Goal: Information Seeking & Learning: Learn about a topic

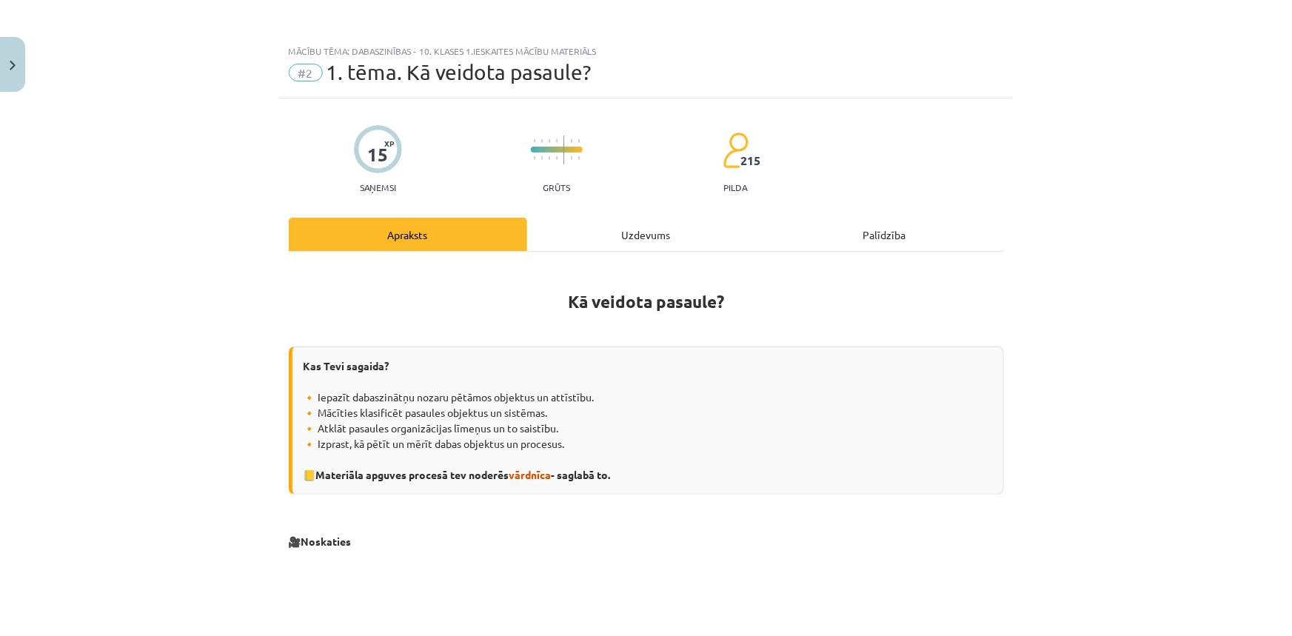
scroll to position [538, 0]
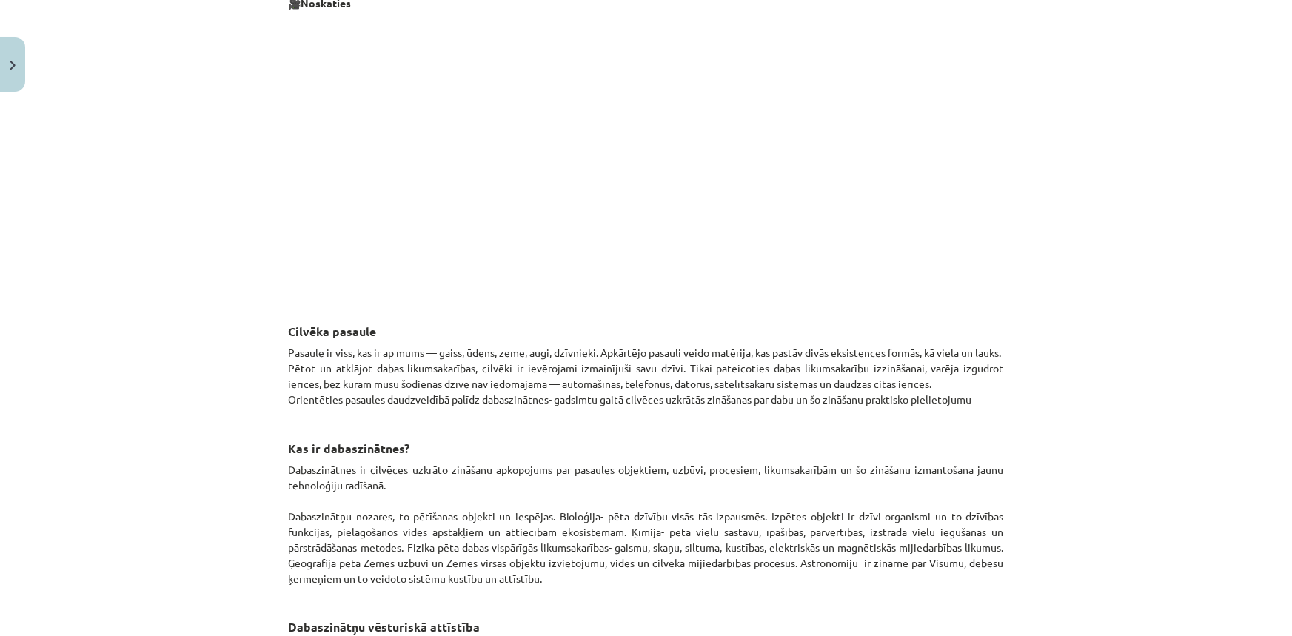
click at [289, 404] on p "Pasaule ir viss, kas ir ap mums — gaiss, ūdens, zeme, augi, dzīvnieki. Apkārtēj…" at bounding box center [646, 376] width 715 height 62
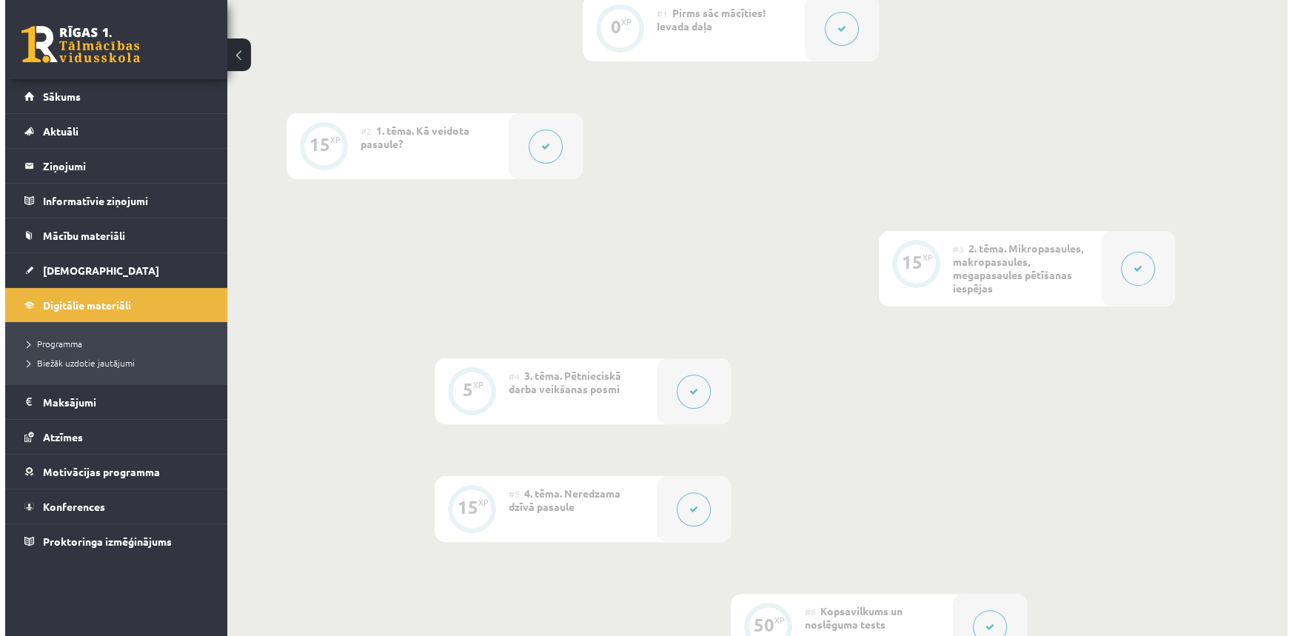
scroll to position [67, 0]
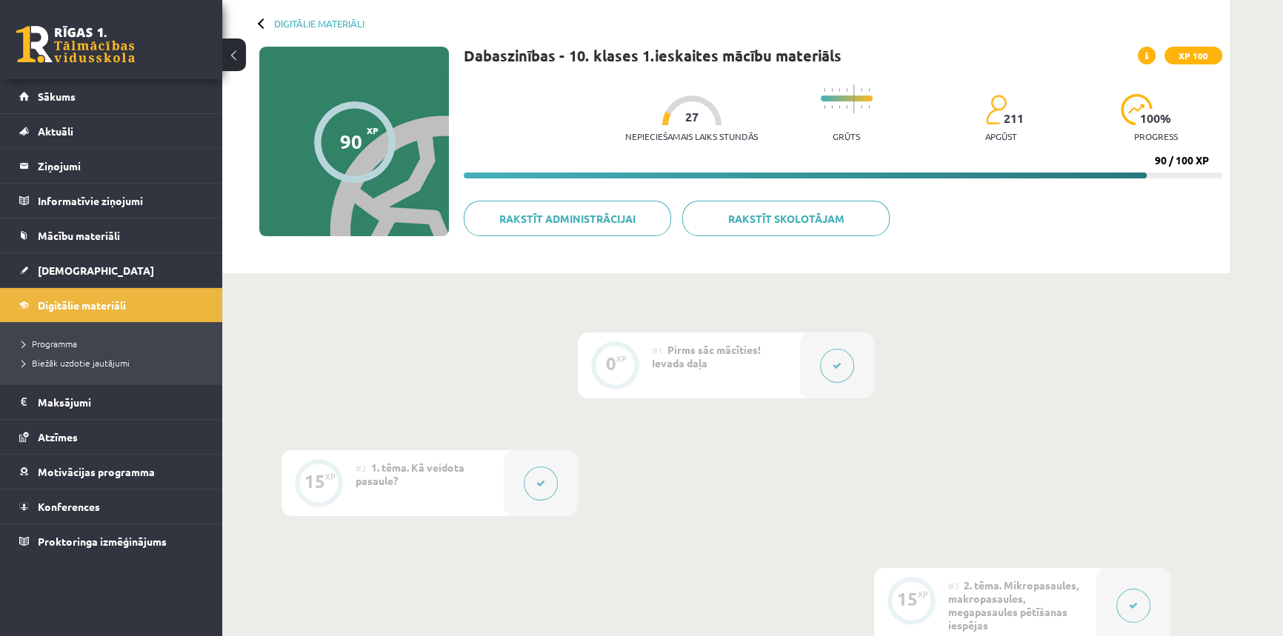
click at [526, 488] on button at bounding box center [541, 484] width 34 height 34
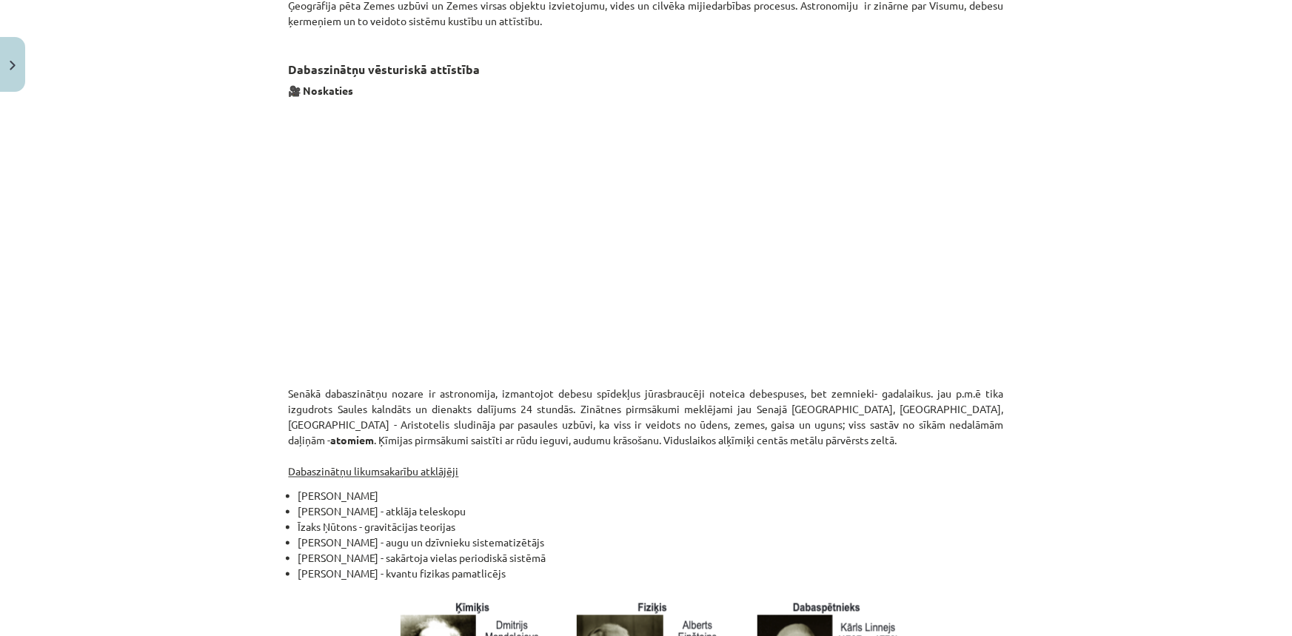
scroll to position [1104, 0]
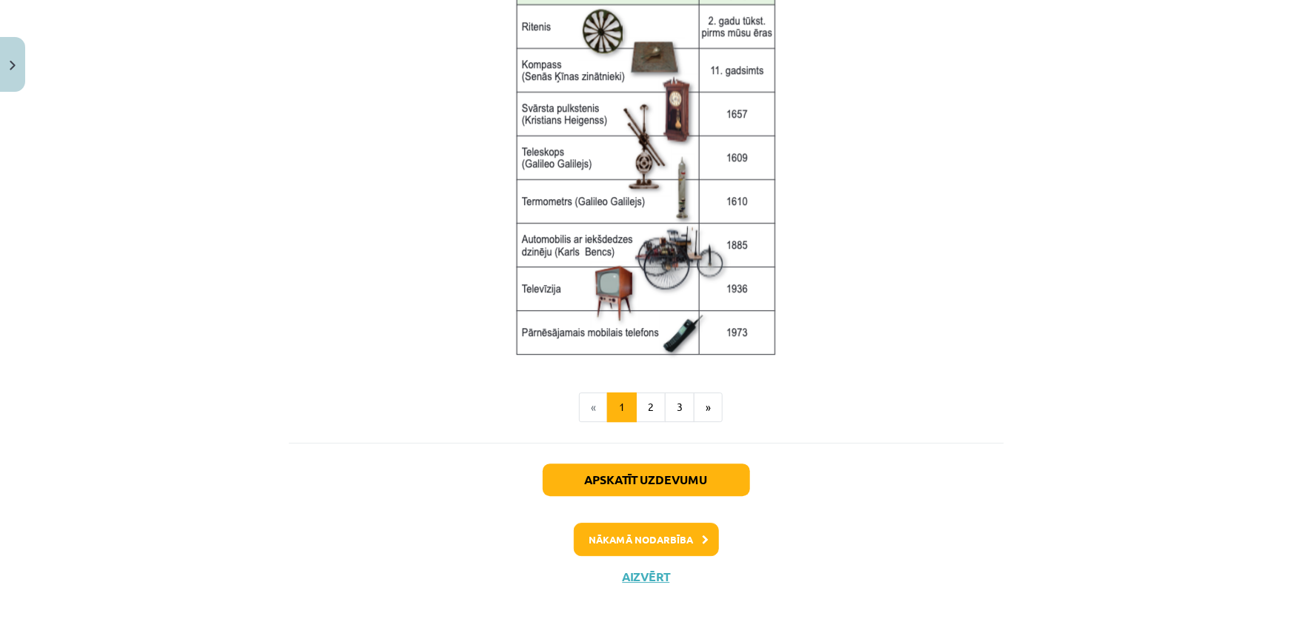
click at [605, 304] on img at bounding box center [647, 161] width 270 height 395
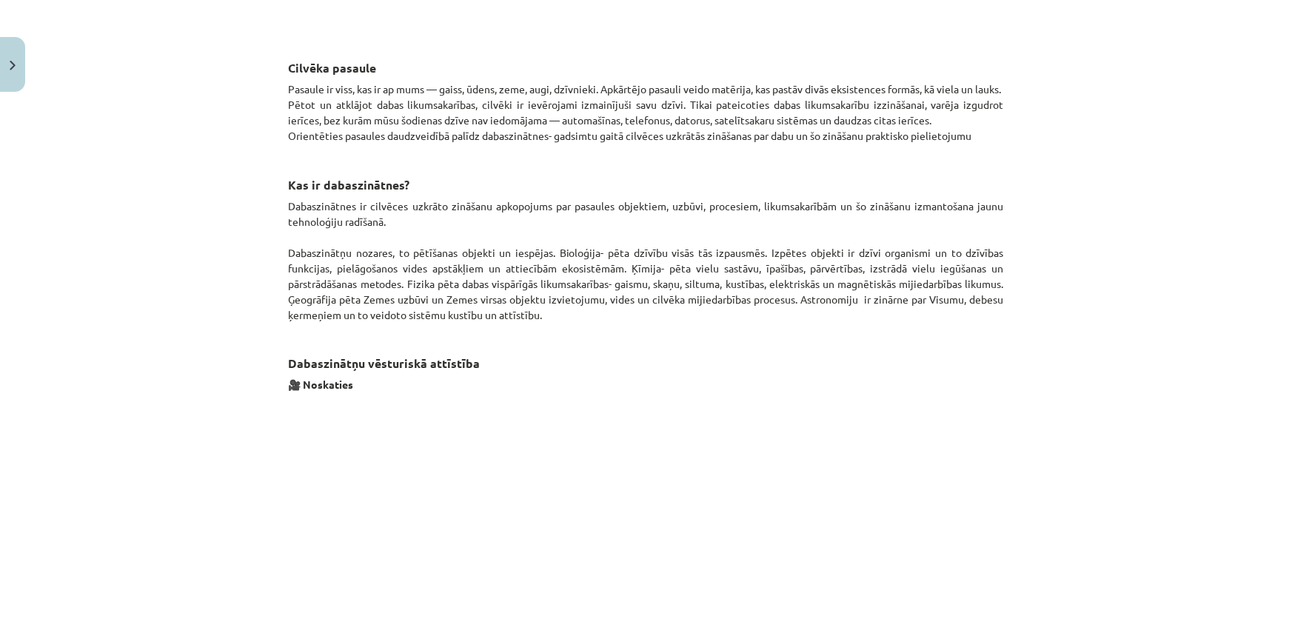
scroll to position [1004, 0]
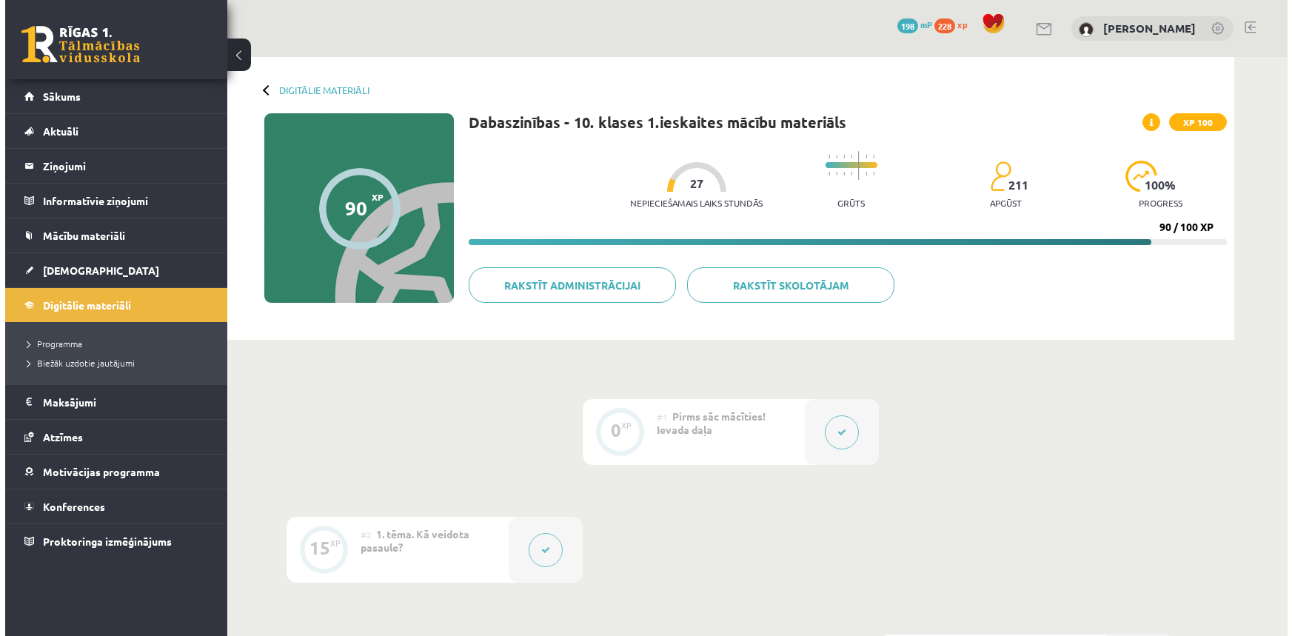
scroll to position [67, 0]
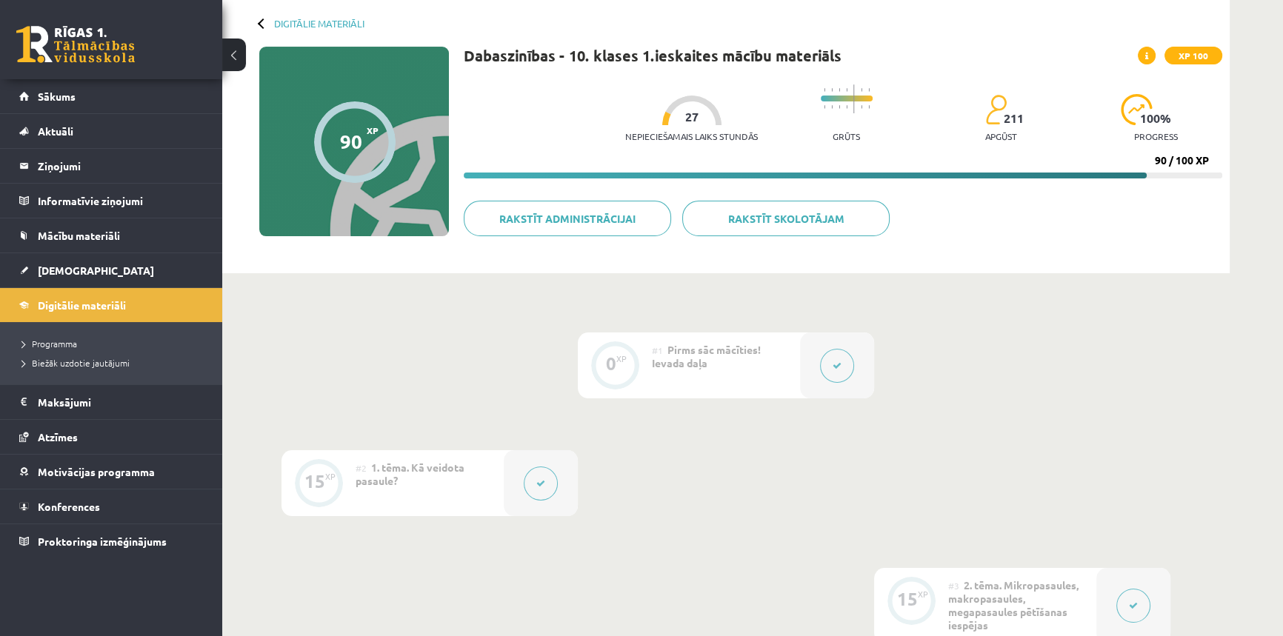
click at [549, 478] on button at bounding box center [541, 484] width 34 height 34
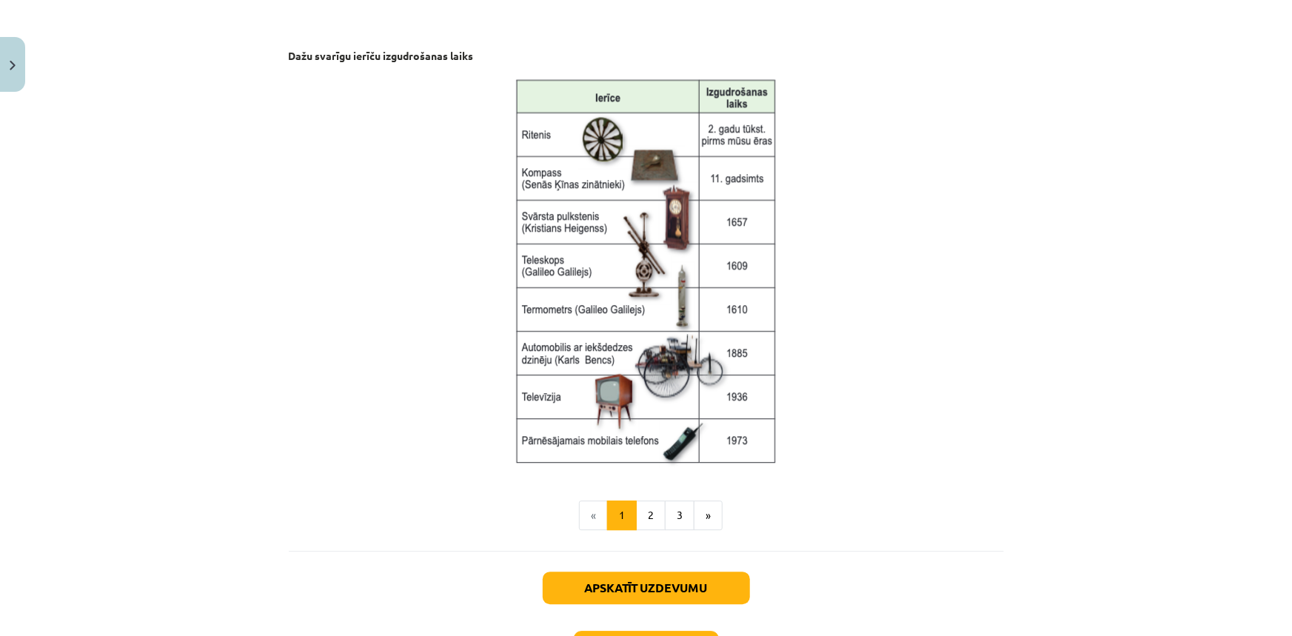
scroll to position [1947, 0]
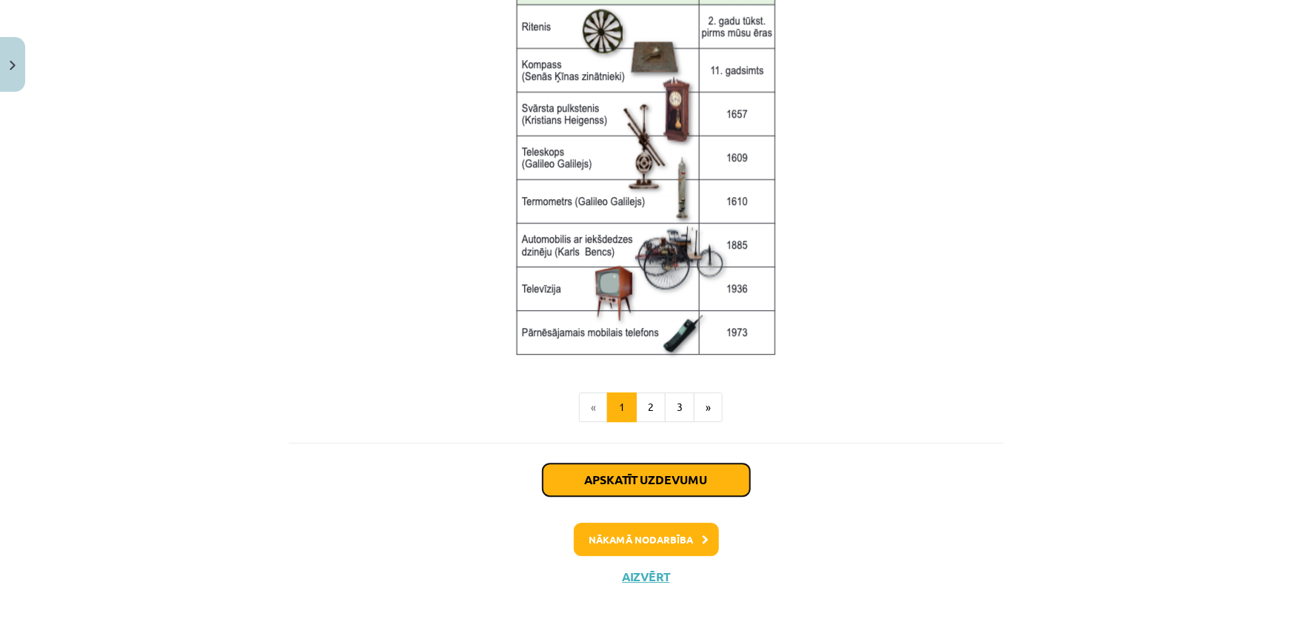
click at [584, 470] on button "Apskatīt uzdevumu" at bounding box center [646, 480] width 207 height 33
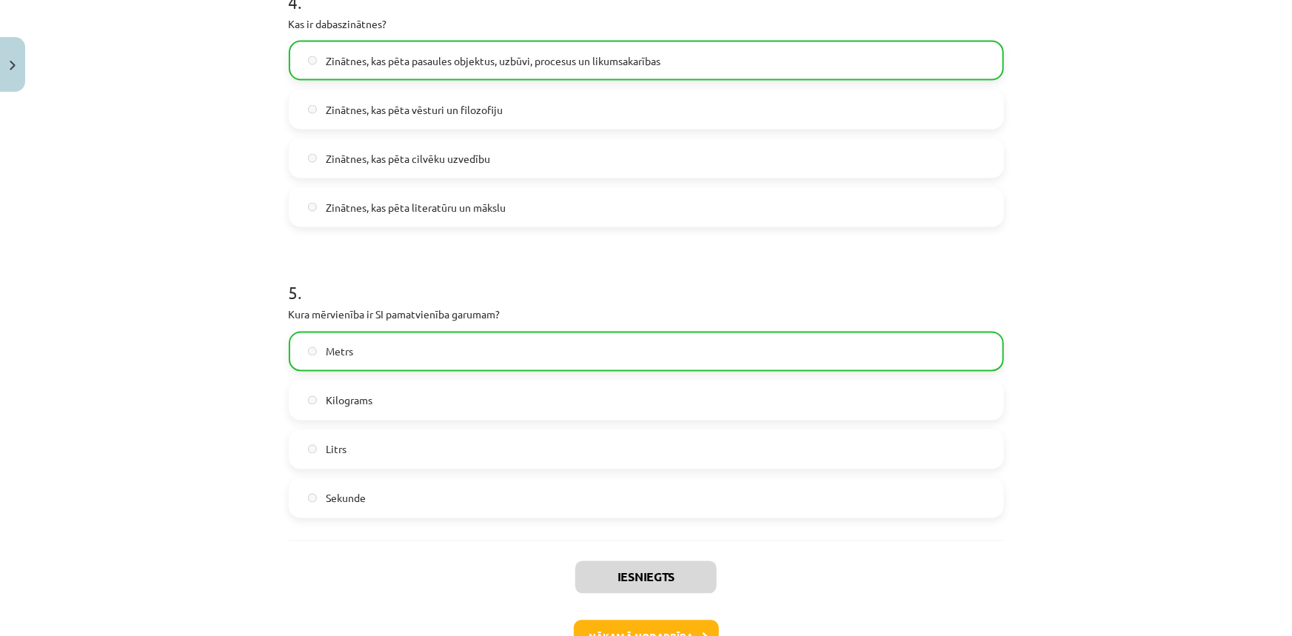
scroll to position [1302, 0]
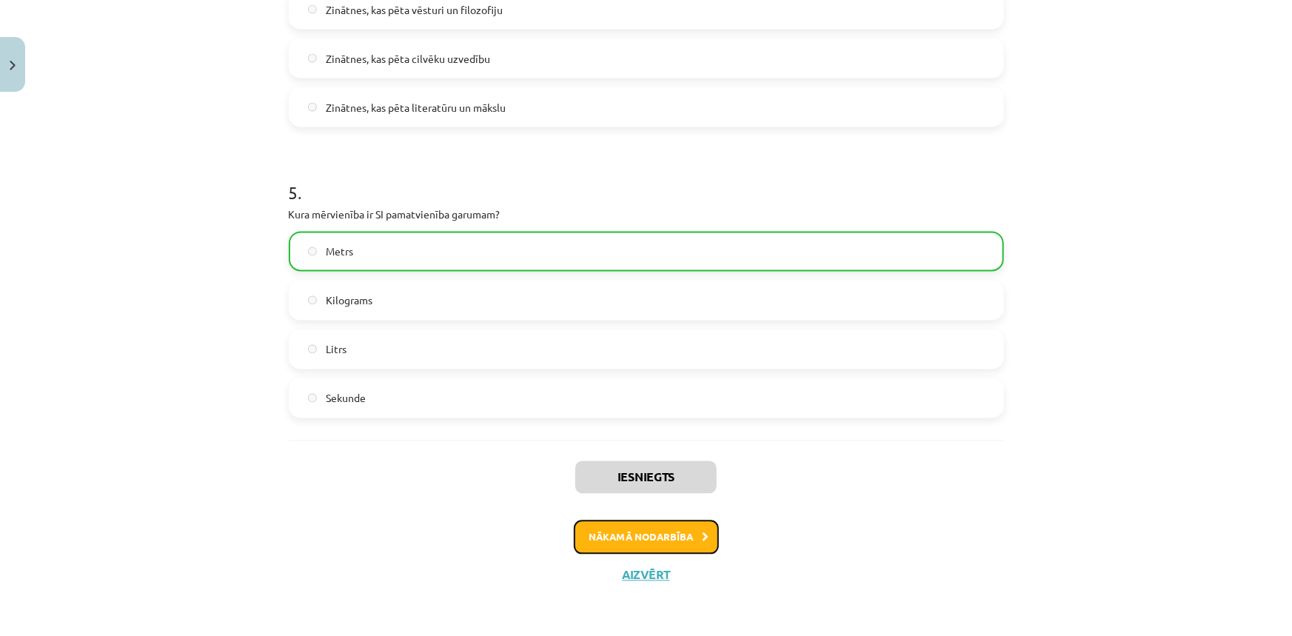
click at [650, 530] on button "Nākamā nodarbība" at bounding box center [646, 538] width 145 height 34
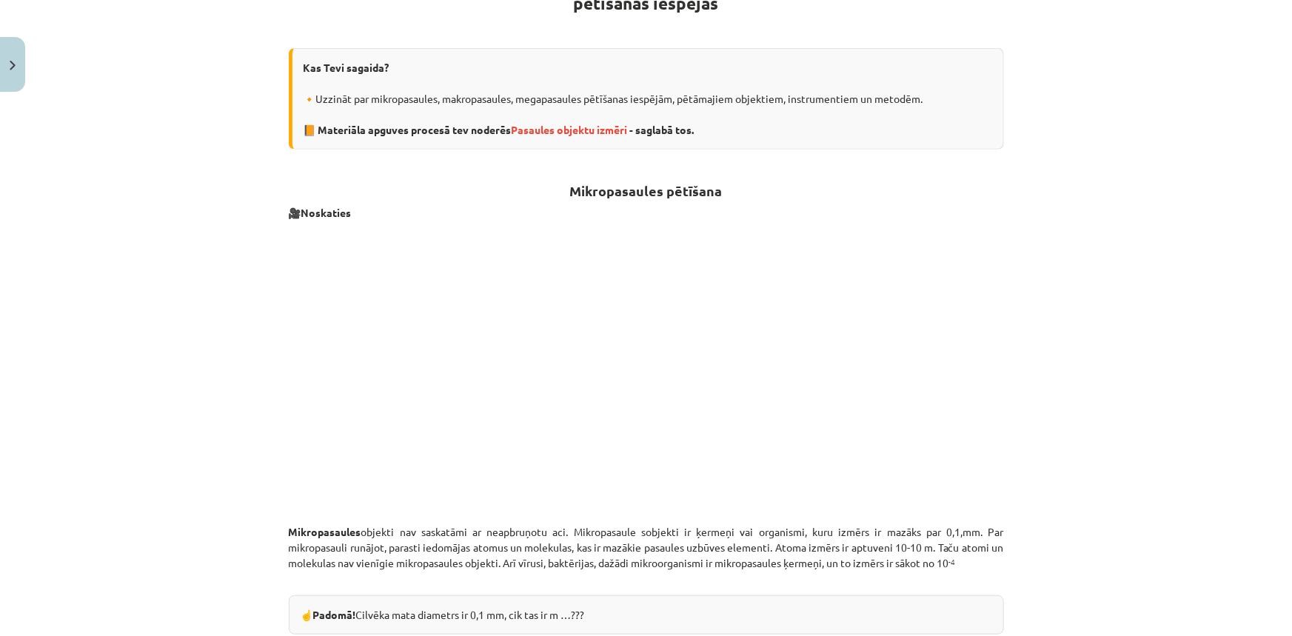
scroll to position [747, 0]
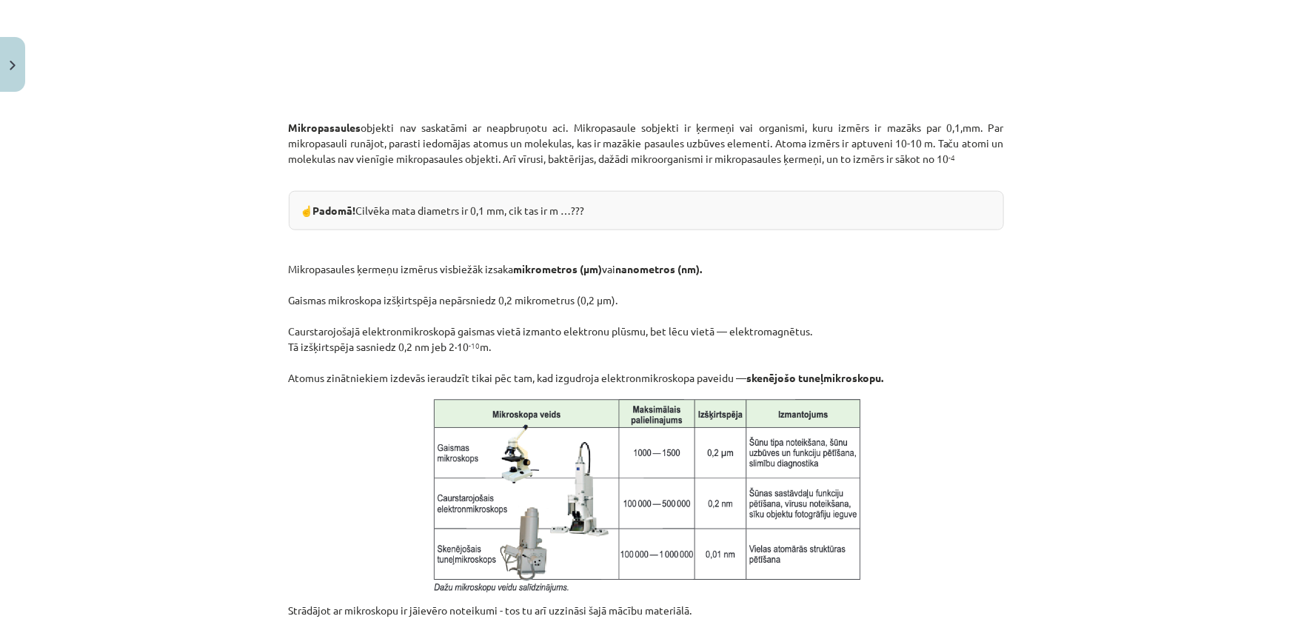
click at [267, 300] on div "Mācību tēma: Dabaszinības - 10. klases 1.ieskaites mācību materiāls #3 2. tēma.…" at bounding box center [646, 318] width 1292 height 636
drag, startPoint x: 411, startPoint y: 443, endPoint x: 496, endPoint y: 450, distance: 85.4
click at [496, 450] on p at bounding box center [646, 494] width 715 height 199
drag, startPoint x: 392, startPoint y: 433, endPoint x: 501, endPoint y: 447, distance: 110.4
click at [501, 447] on p at bounding box center [646, 494] width 715 height 199
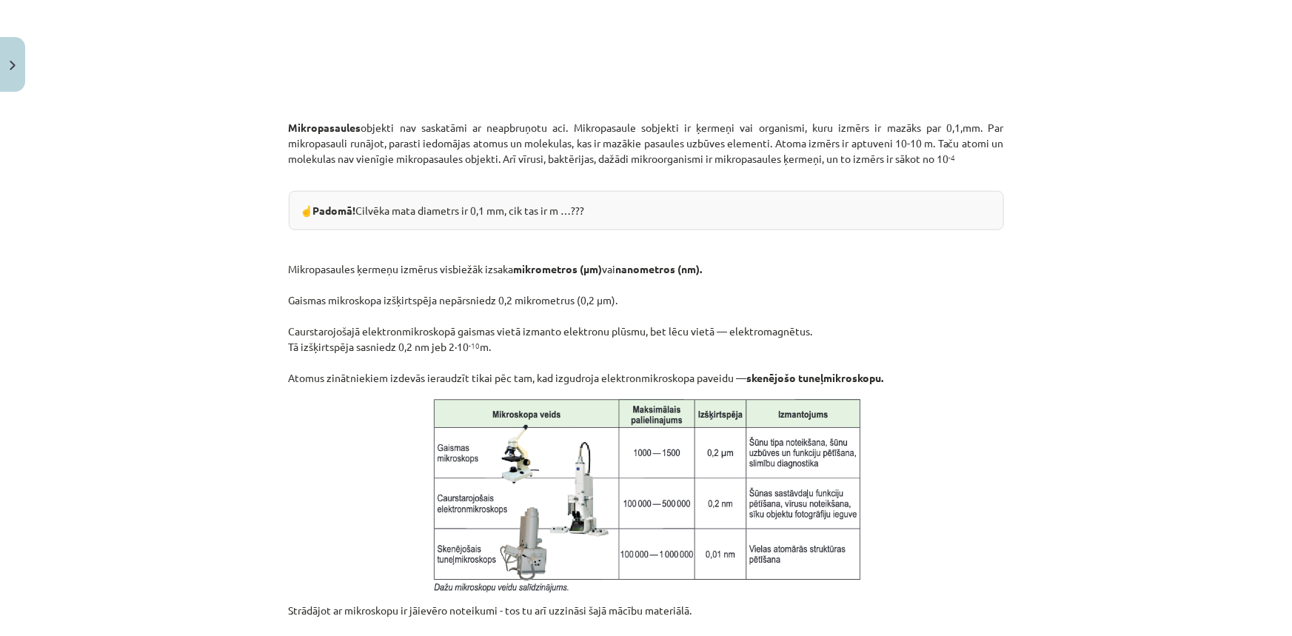
click at [501, 447] on img at bounding box center [646, 494] width 438 height 199
drag, startPoint x: 501, startPoint y: 447, endPoint x: 387, endPoint y: 413, distance: 120.0
click at [387, 413] on p at bounding box center [646, 494] width 715 height 199
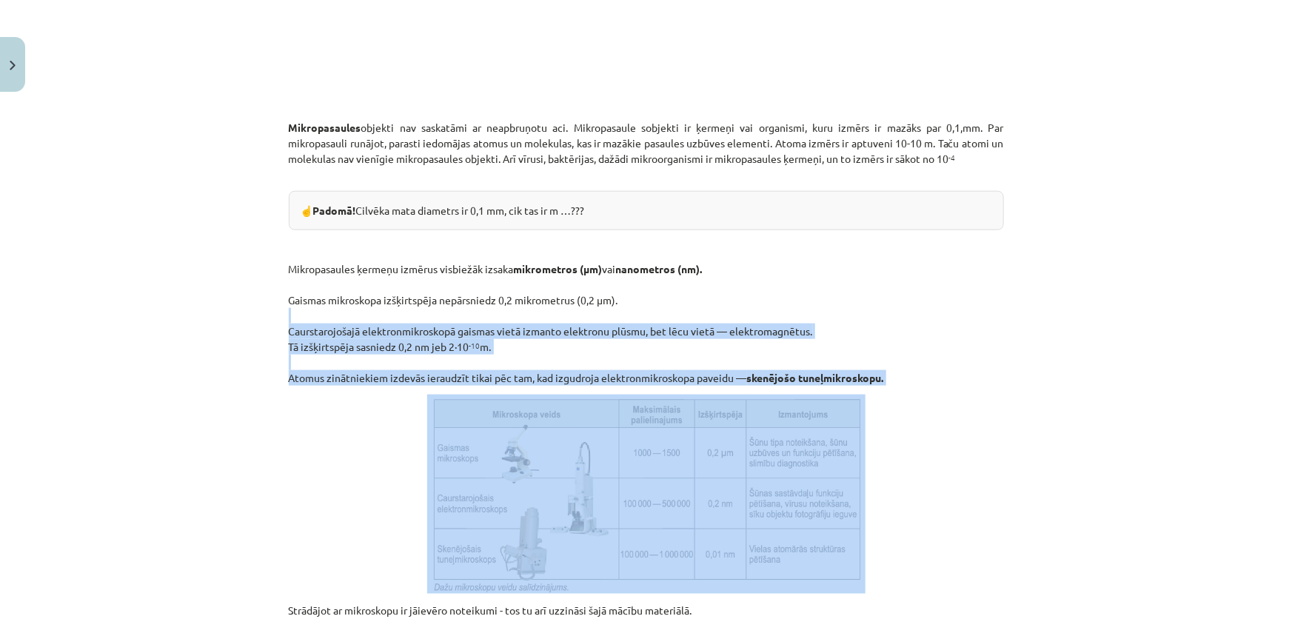
drag, startPoint x: 274, startPoint y: 318, endPoint x: 858, endPoint y: 364, distance: 585.4
click at [878, 389] on div "Mācību tēma: Dabaszinības - 10. klases 1.ieskaites mācību materiāls #3 2. tēma.…" at bounding box center [646, 318] width 1292 height 636
drag, startPoint x: 849, startPoint y: 367, endPoint x: 929, endPoint y: 310, distance: 98.7
click at [929, 310] on p "Mikropasaules ķermeņu izmērus visbiežāk izsaka mikrometros (μm) vai nanometros …" at bounding box center [646, 308] width 715 height 156
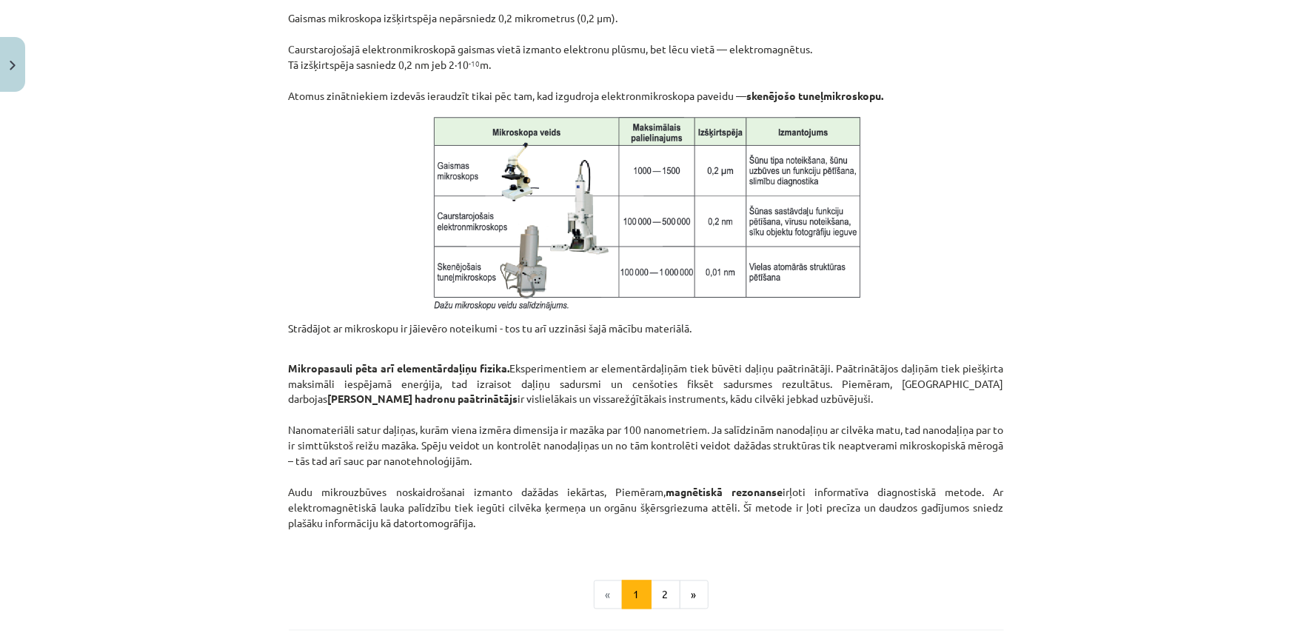
scroll to position [1218, 0]
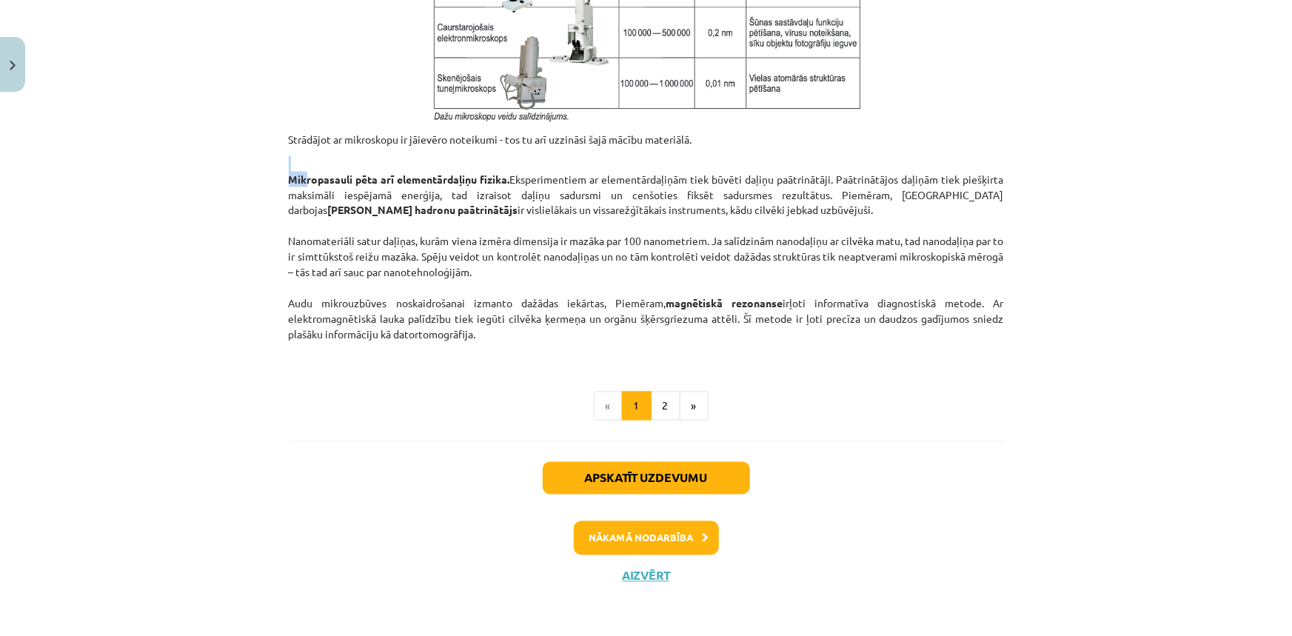
drag, startPoint x: 303, startPoint y: 170, endPoint x: 193, endPoint y: 160, distance: 110.0
click at [193, 160] on div "Mācību tēma: Dabaszinības - 10. klases 1.ieskaites mācību materiāls #3 2. tēma.…" at bounding box center [646, 318] width 1292 height 636
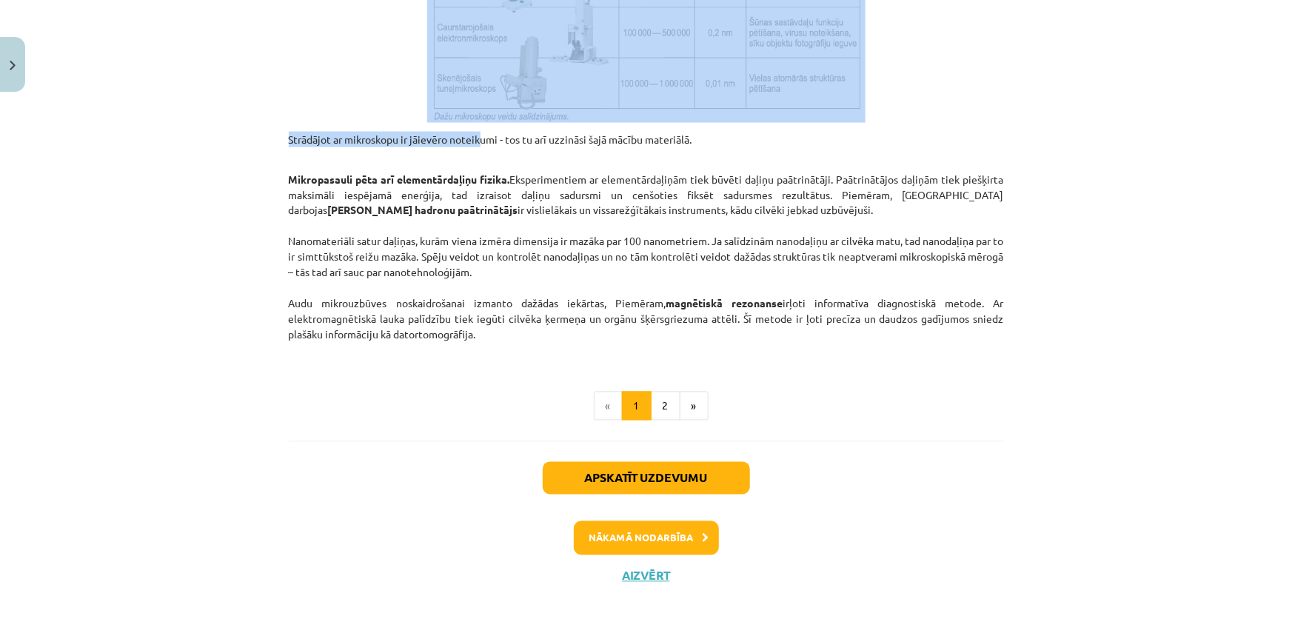
drag, startPoint x: 478, startPoint y: 403, endPoint x: 454, endPoint y: 593, distance: 191.9
click at [441, 570] on html "0 Dāvanas 198 mP 228 xp Ingus Riciks Sākums Aktuāli Kā mācīties eSKOLĀ Kontakti…" at bounding box center [646, 251] width 1292 height 636
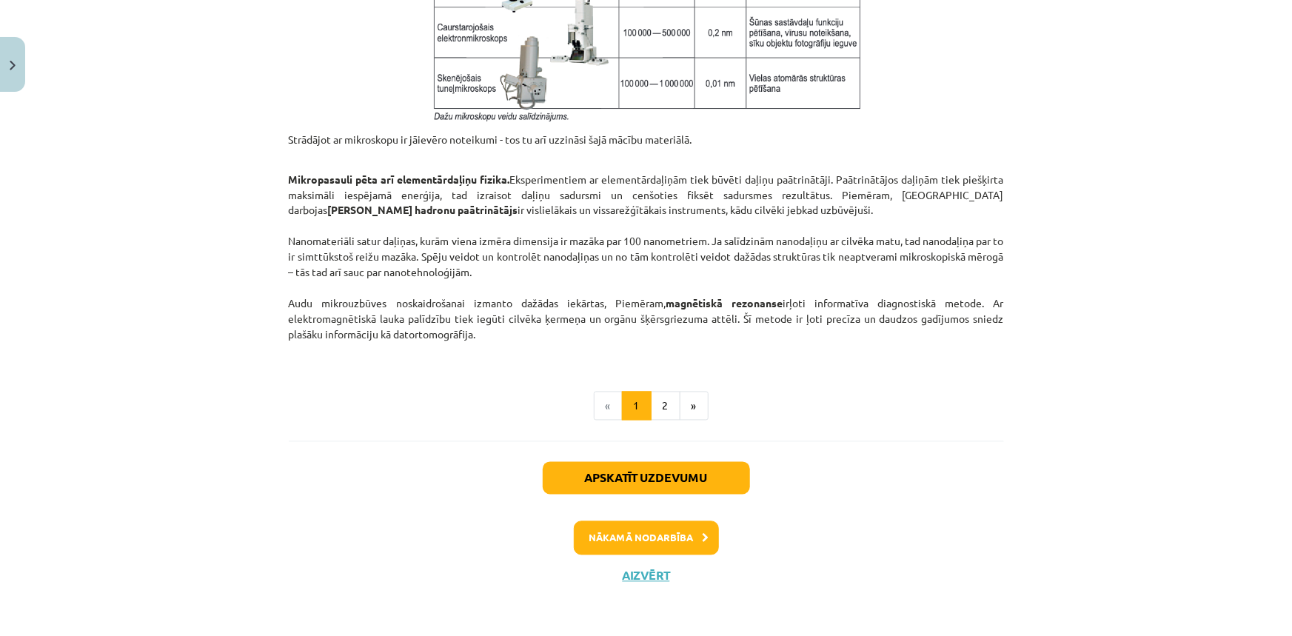
click at [501, 474] on div "Apskatīt uzdevumu Nākamā nodarbība Aizvērt" at bounding box center [646, 516] width 715 height 151
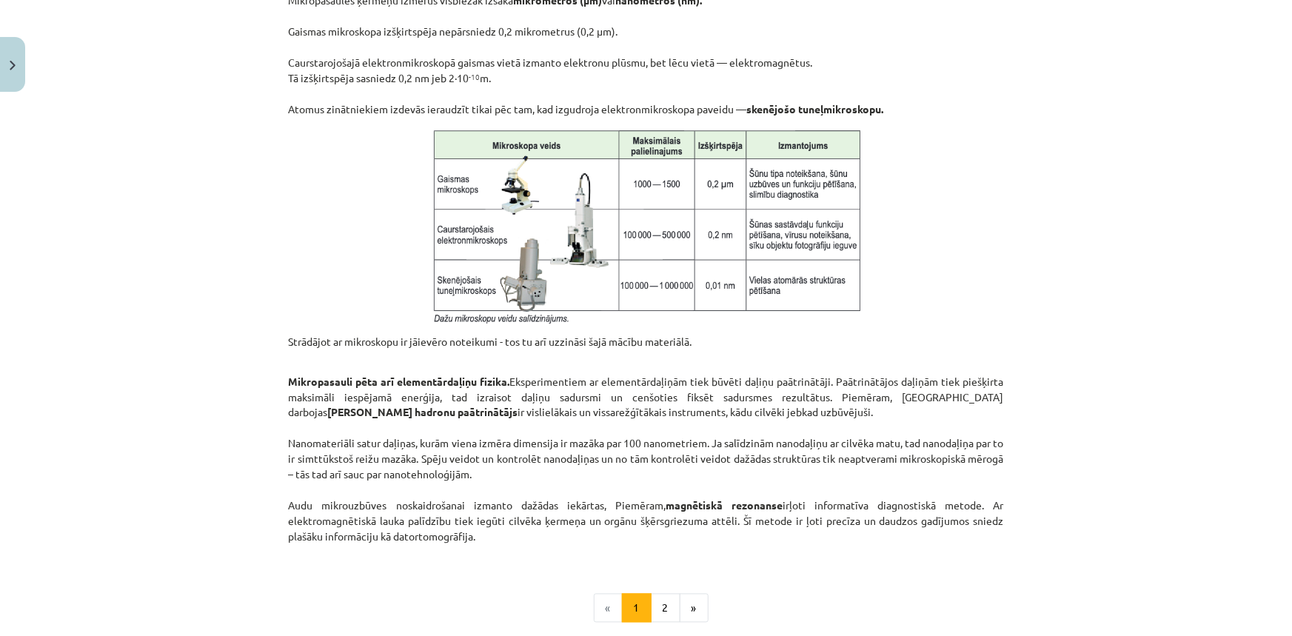
click at [469, 251] on img at bounding box center [646, 225] width 438 height 199
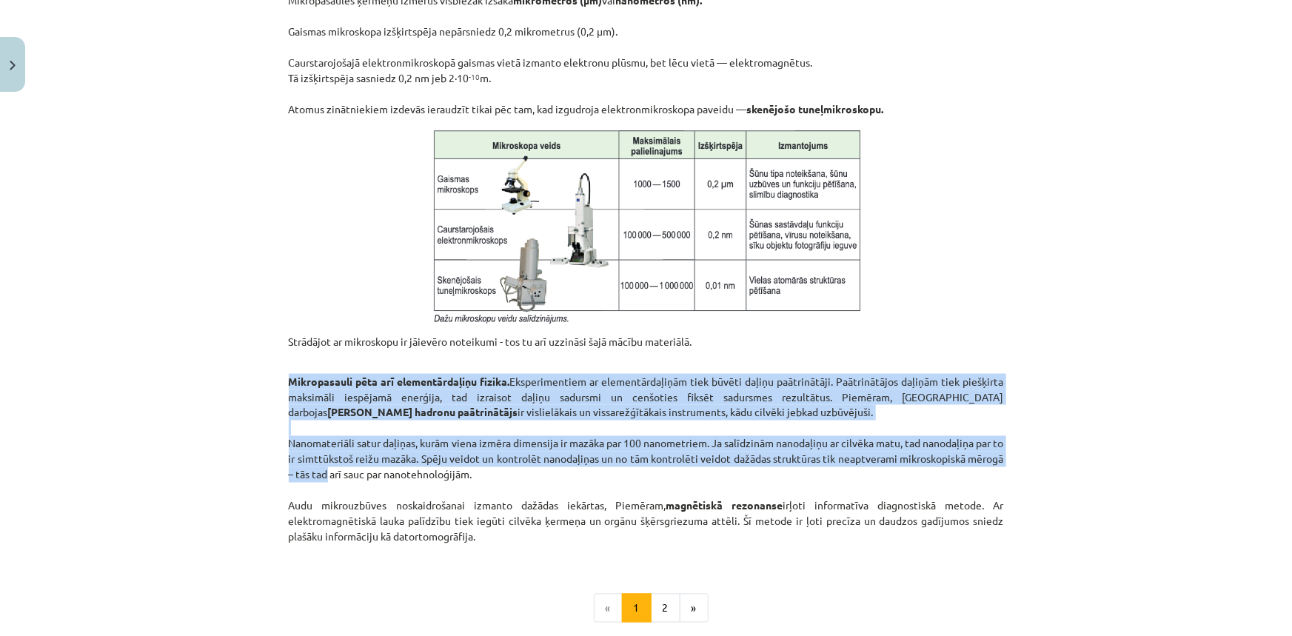
drag, startPoint x: 274, startPoint y: 375, endPoint x: 356, endPoint y: 470, distance: 126.0
click at [359, 454] on p "Mikropasauli pēta arī elementārdaļiņu fizika. Eksperimentiem ar elementārdaļiņā…" at bounding box center [646, 459] width 715 height 202
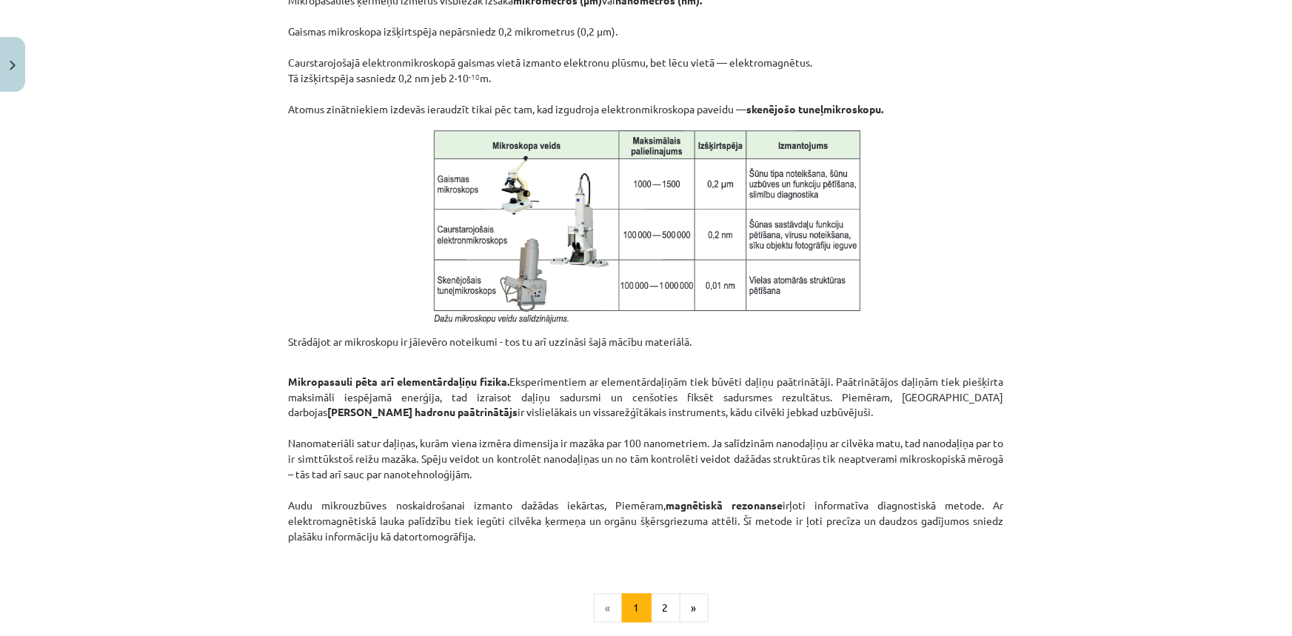
click at [604, 614] on li "«" at bounding box center [608, 609] width 29 height 30
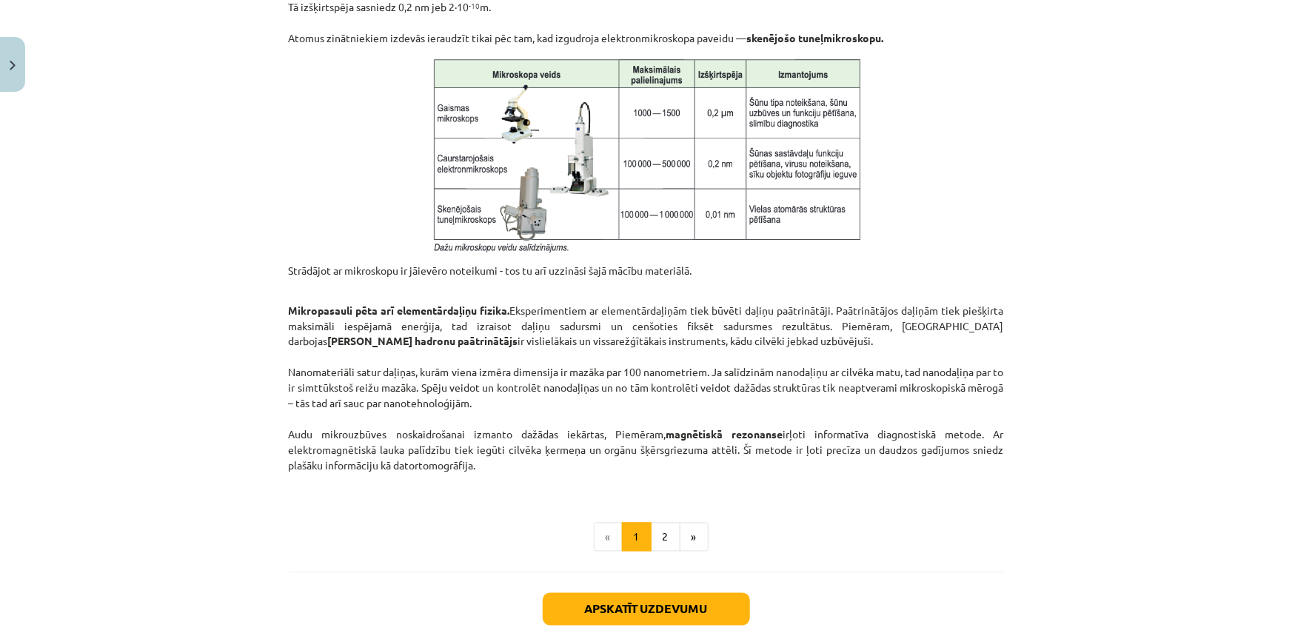
scroll to position [1218, 0]
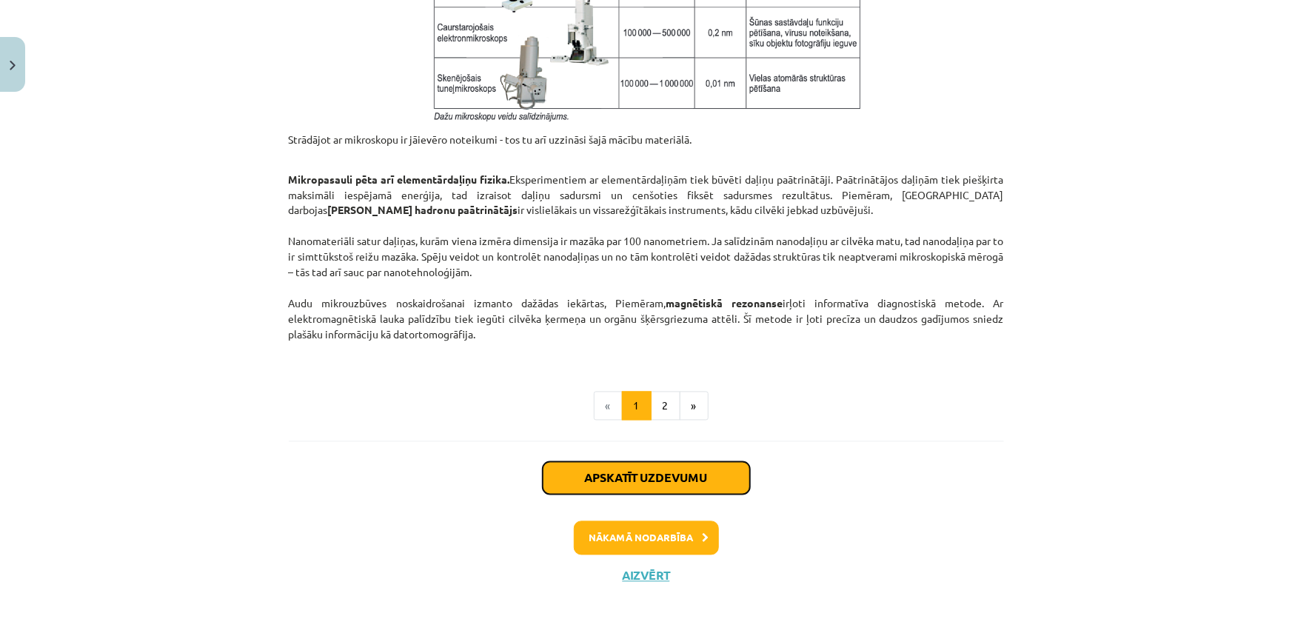
click at [660, 471] on button "Apskatīt uzdevumu" at bounding box center [646, 478] width 207 height 33
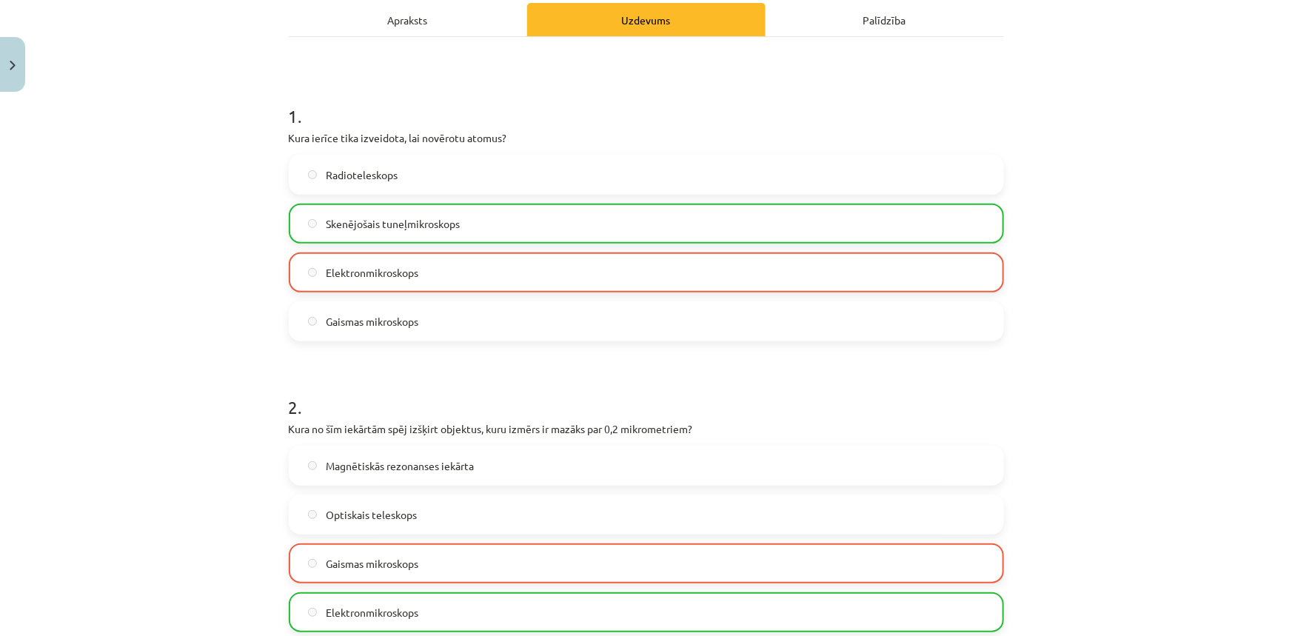
scroll to position [508, 0]
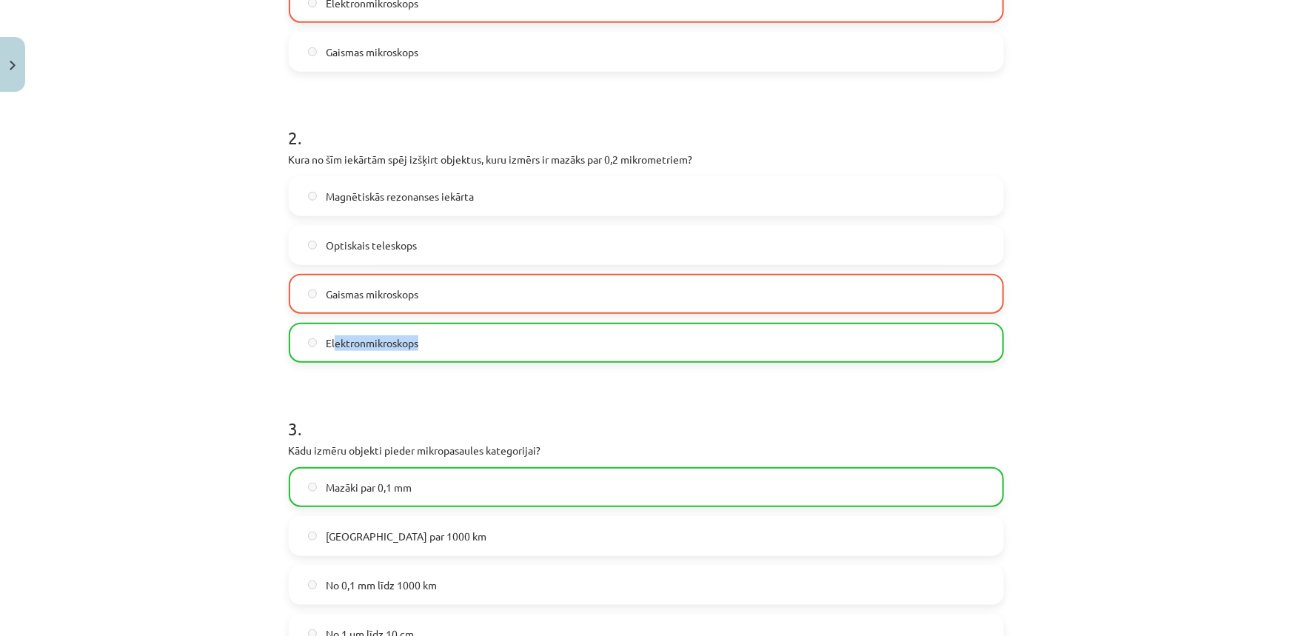
drag, startPoint x: 331, startPoint y: 329, endPoint x: 433, endPoint y: 344, distance: 102.6
click at [431, 344] on div "Magnētiskās rezonanses iekārta Optiskais teleskops Gaismas mikroskops Elektronm…" at bounding box center [646, 269] width 715 height 187
click at [433, 345] on label "Elektronmikroskops" at bounding box center [646, 342] width 712 height 37
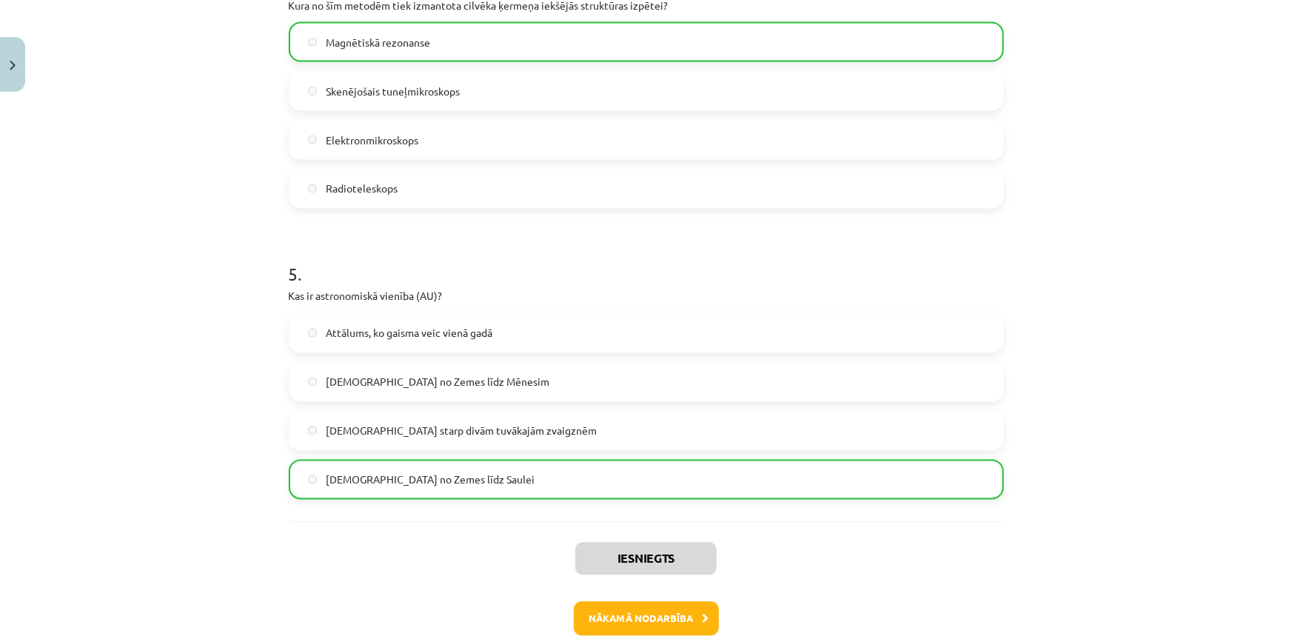
scroll to position [1326, 0]
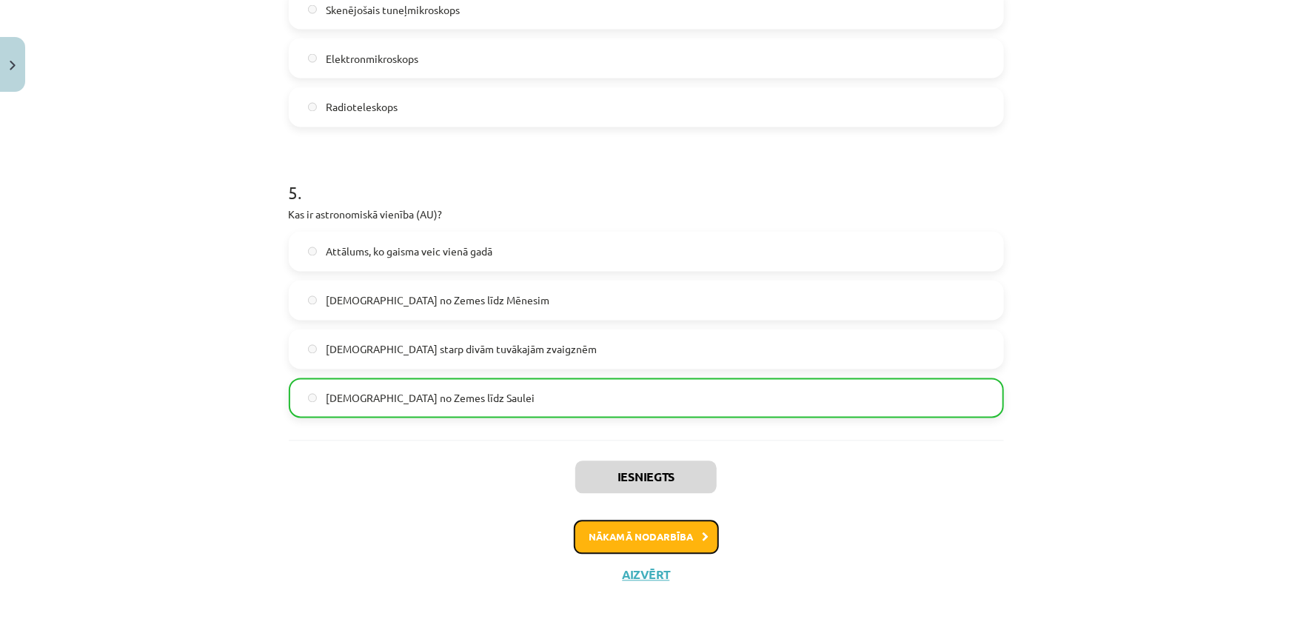
click at [682, 540] on button "Nākamā nodarbība" at bounding box center [646, 538] width 145 height 34
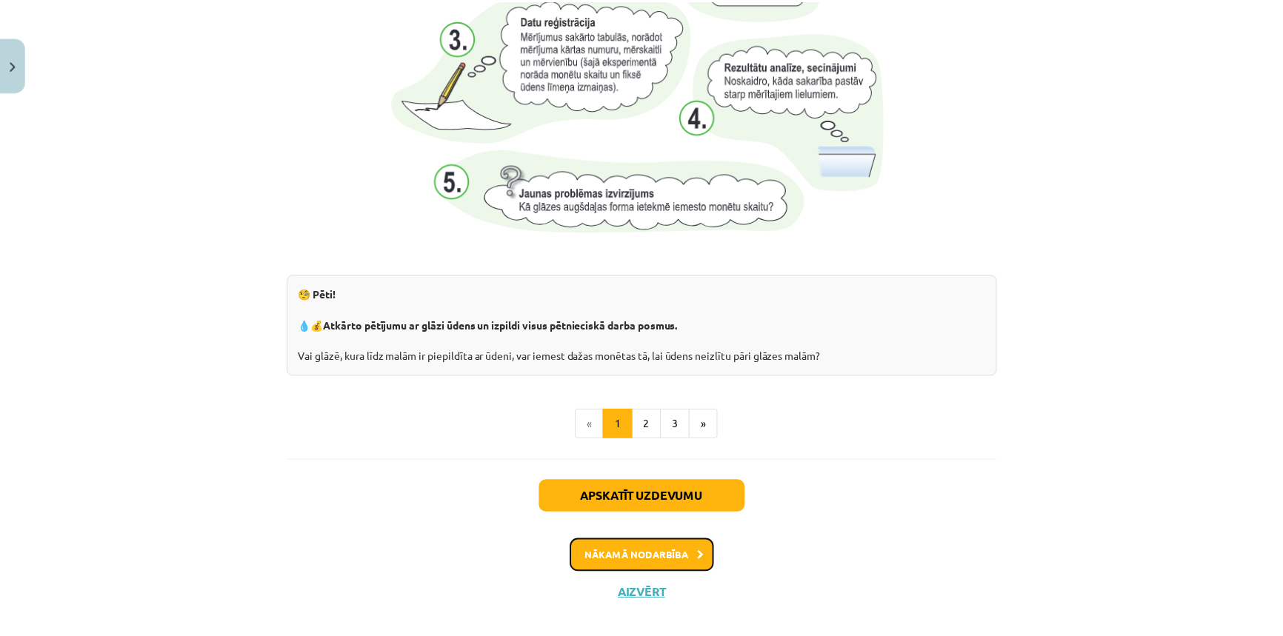
scroll to position [1537, 0]
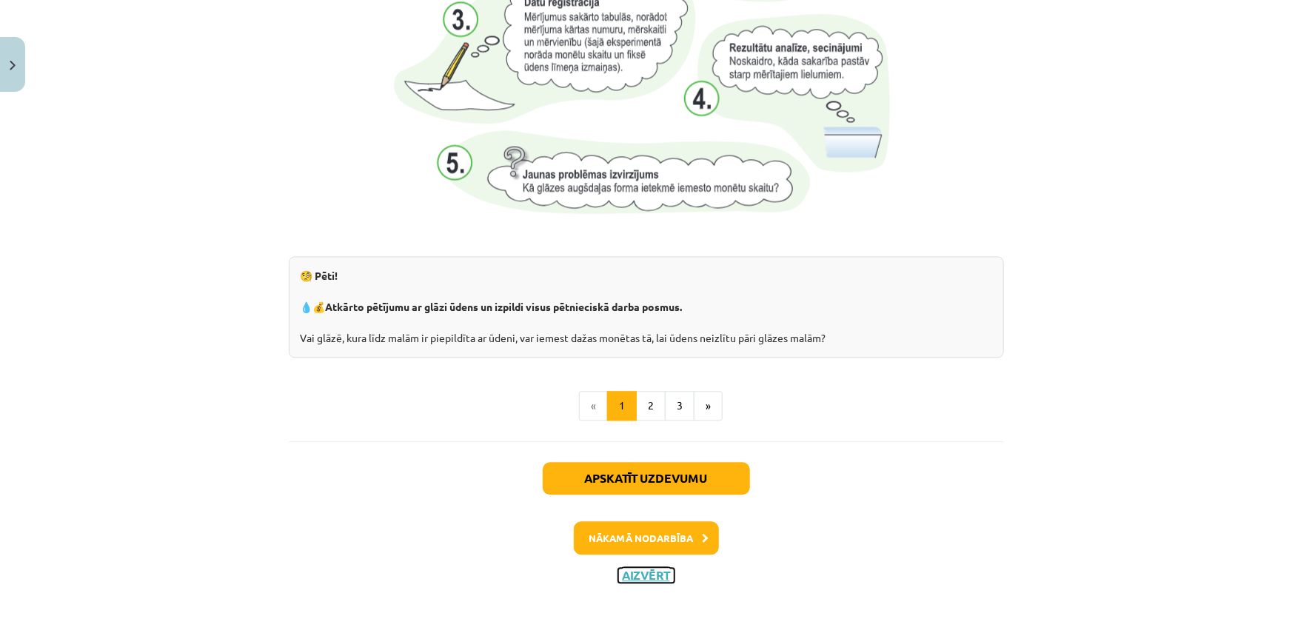
click at [657, 570] on button "Aizvērt" at bounding box center [646, 575] width 56 height 15
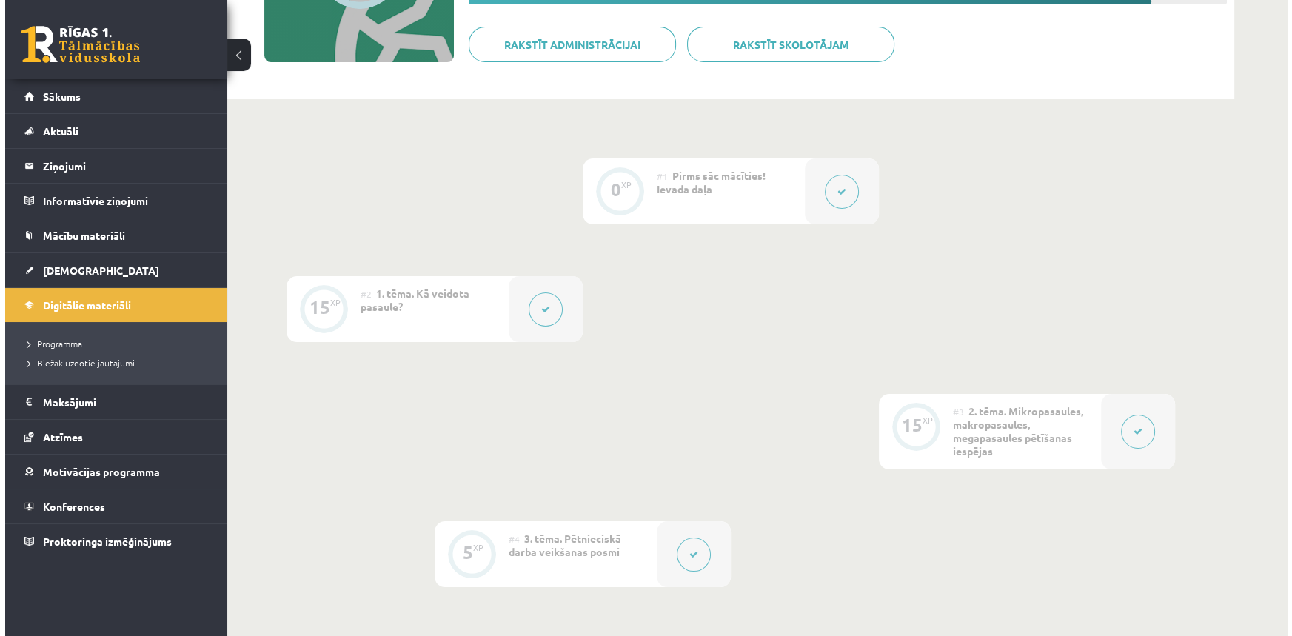
scroll to position [471, 0]
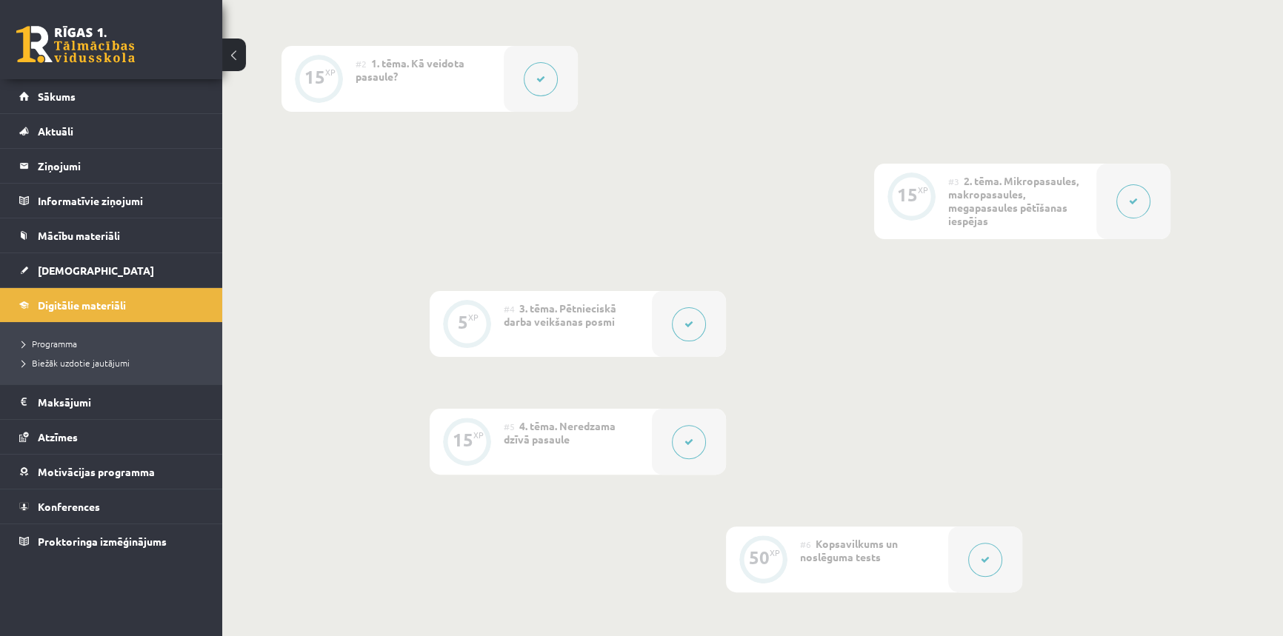
click at [672, 320] on button at bounding box center [689, 324] width 34 height 34
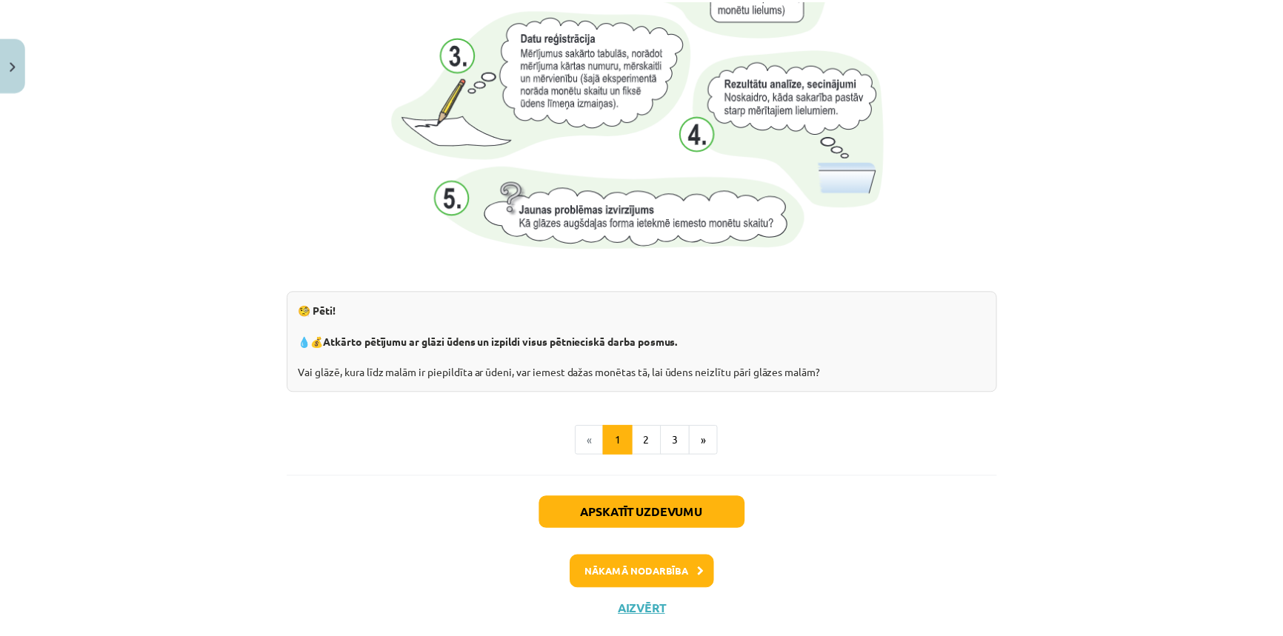
scroll to position [1537, 0]
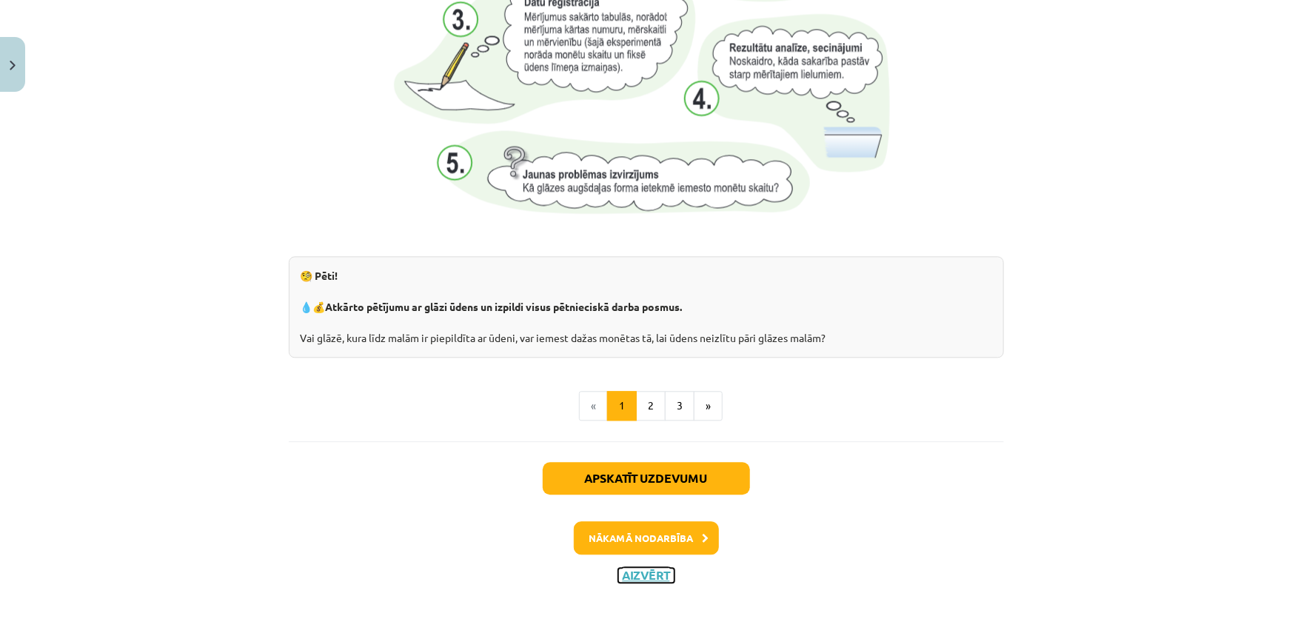
click at [640, 577] on button "Aizvērt" at bounding box center [646, 575] width 56 height 15
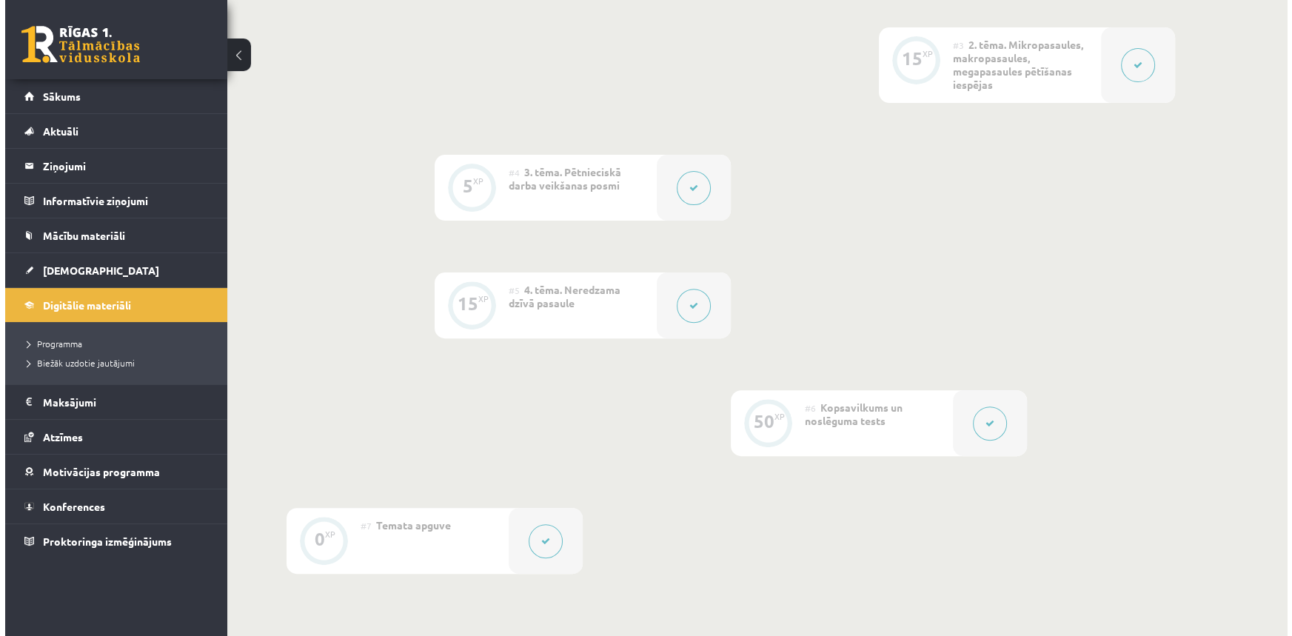
scroll to position [534, 0]
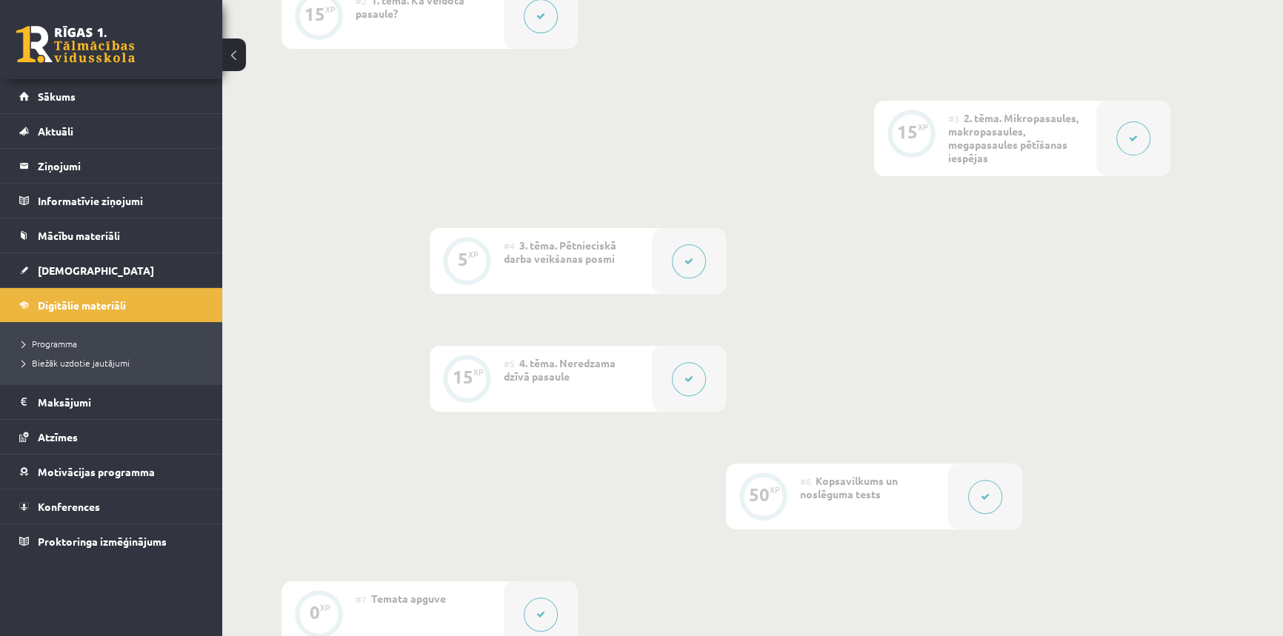
click at [696, 262] on button at bounding box center [689, 261] width 34 height 34
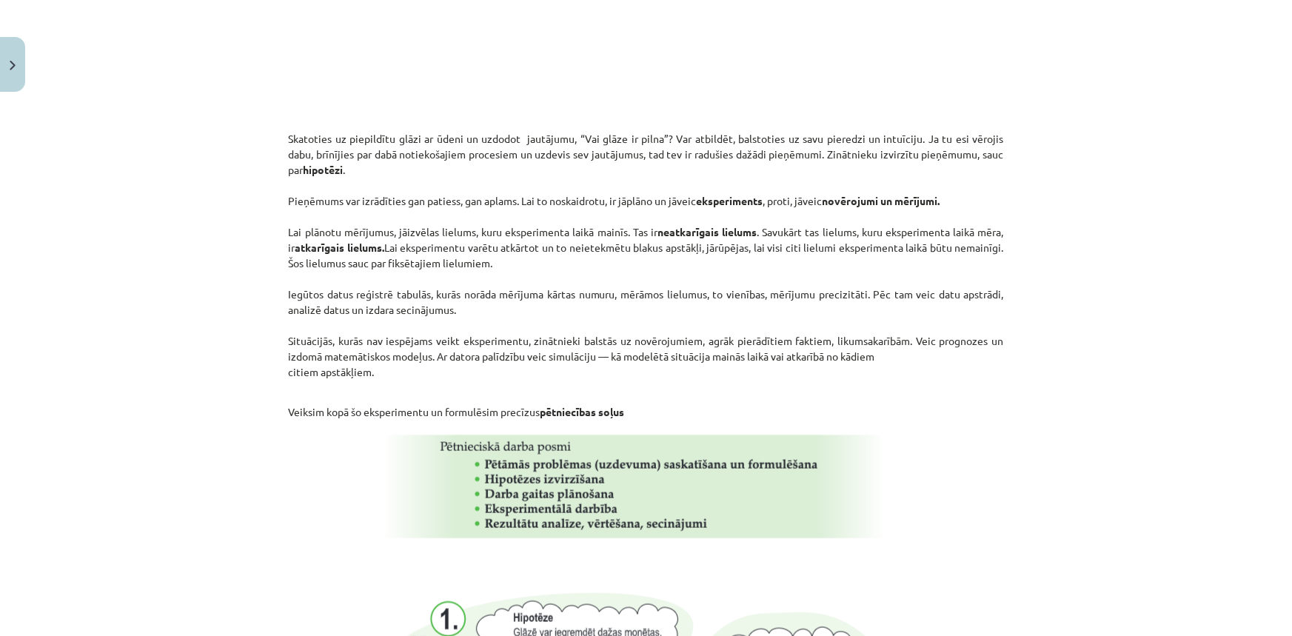
scroll to position [661, 0]
click at [515, 471] on img at bounding box center [646, 485] width 546 height 117
drag, startPoint x: 515, startPoint y: 471, endPoint x: 468, endPoint y: 452, distance: 50.5
click at [468, 452] on img at bounding box center [646, 485] width 546 height 117
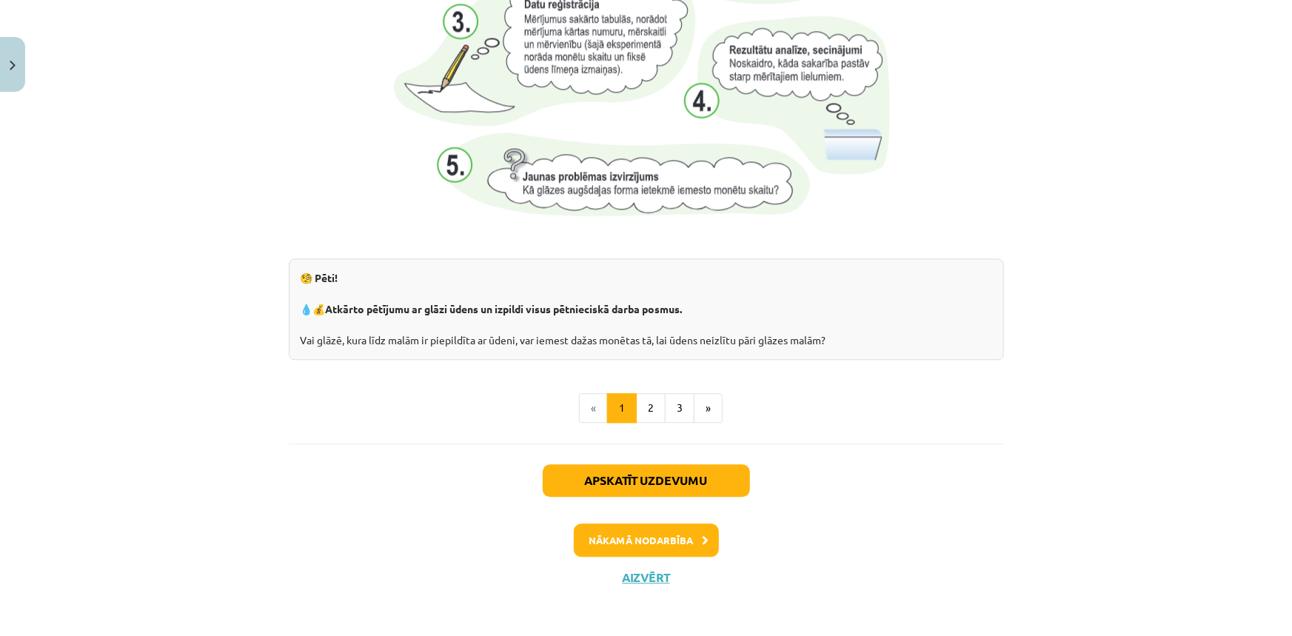
scroll to position [1537, 0]
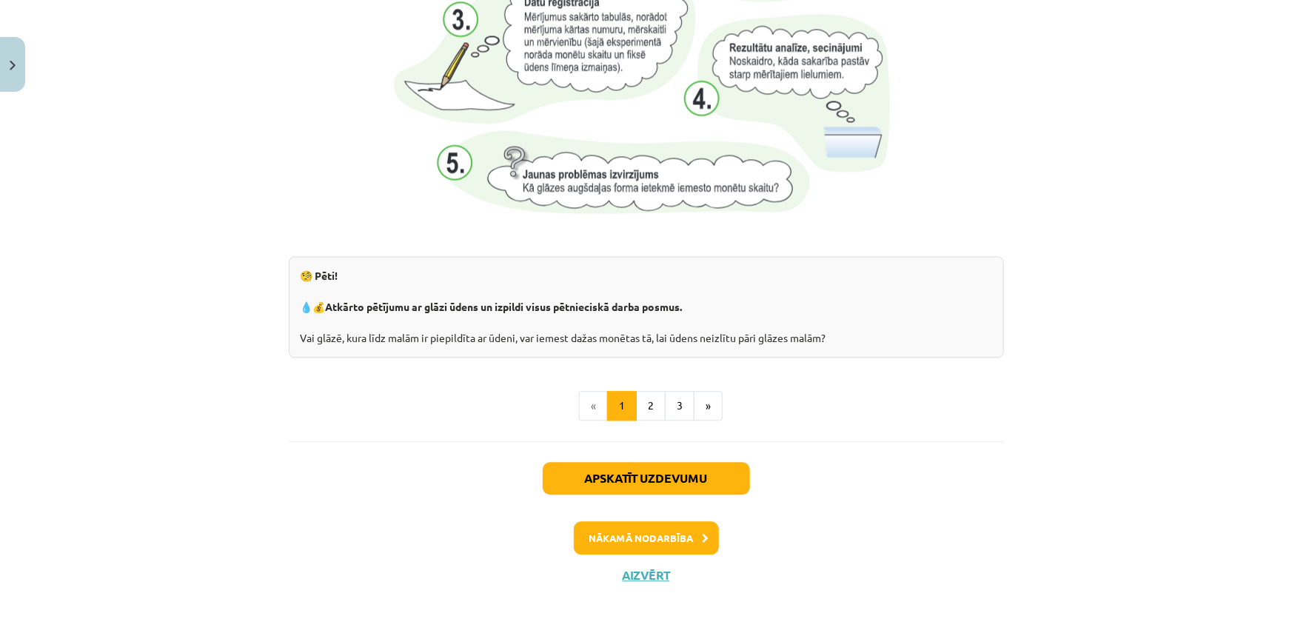
click at [421, 296] on div "🧐 Pēti! 💧💰 Atkārto pētījumu ar glāzi ūdens un izpildi visus pētnieciskā darba p…" at bounding box center [646, 306] width 715 height 101
click at [429, 304] on strong "Atkārto pētījumu ar glāzi ūdens un izpildi visus pētnieciskā darba posmus." at bounding box center [504, 306] width 357 height 13
click at [289, 298] on div "🧐 Pēti! 💧💰 Atkārto pētījumu ar glāzi ūdens un izpildi visus pētnieciskā darba p…" at bounding box center [646, 306] width 715 height 101
drag, startPoint x: 304, startPoint y: 304, endPoint x: 310, endPoint y: 296, distance: 10.0
click at [304, 304] on div "🧐 Pēti! 💧💰 Atkārto pētījumu ar glāzi ūdens un izpildi visus pētnieciskā darba p…" at bounding box center [646, 306] width 715 height 101
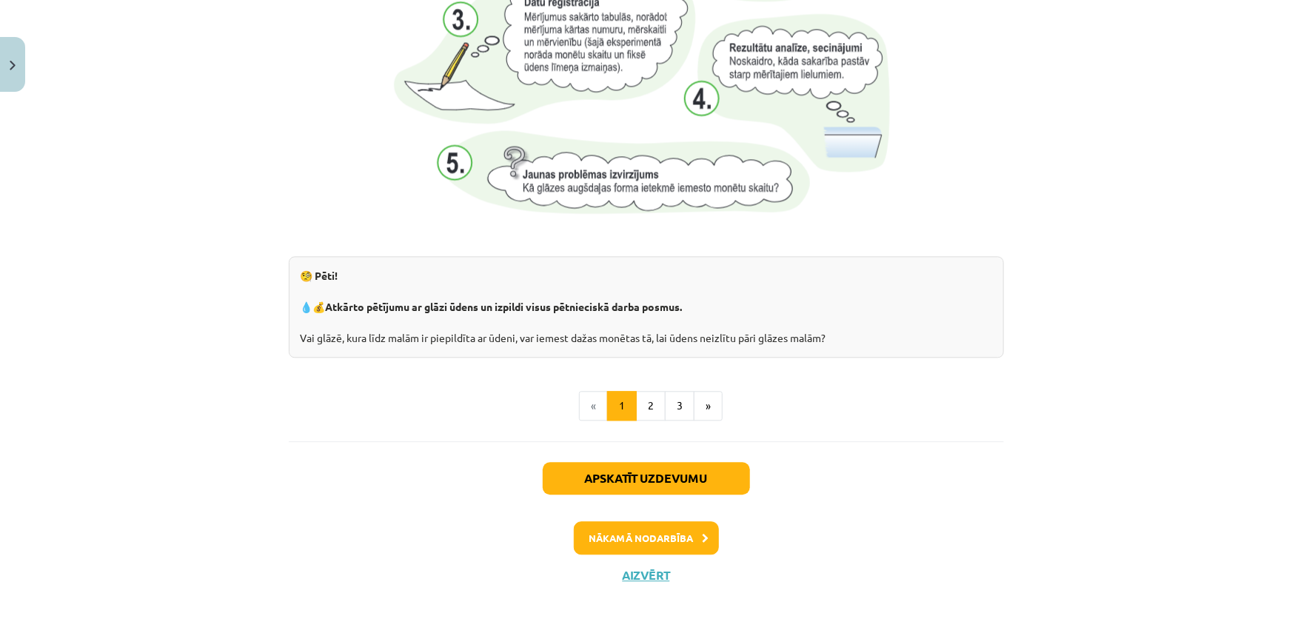
click at [306, 281] on div "🧐 Pēti! 💧💰 Atkārto pētījumu ar glāzi ūdens un izpildi visus pētnieciskā darba p…" at bounding box center [646, 306] width 715 height 101
click at [317, 333] on div "🧐 Pēti! 💧💰 Atkārto pētījumu ar glāzi ūdens un izpildi visus pētnieciskā darba p…" at bounding box center [646, 306] width 715 height 101
click at [635, 475] on button "Apskatīt uzdevumu" at bounding box center [646, 478] width 207 height 33
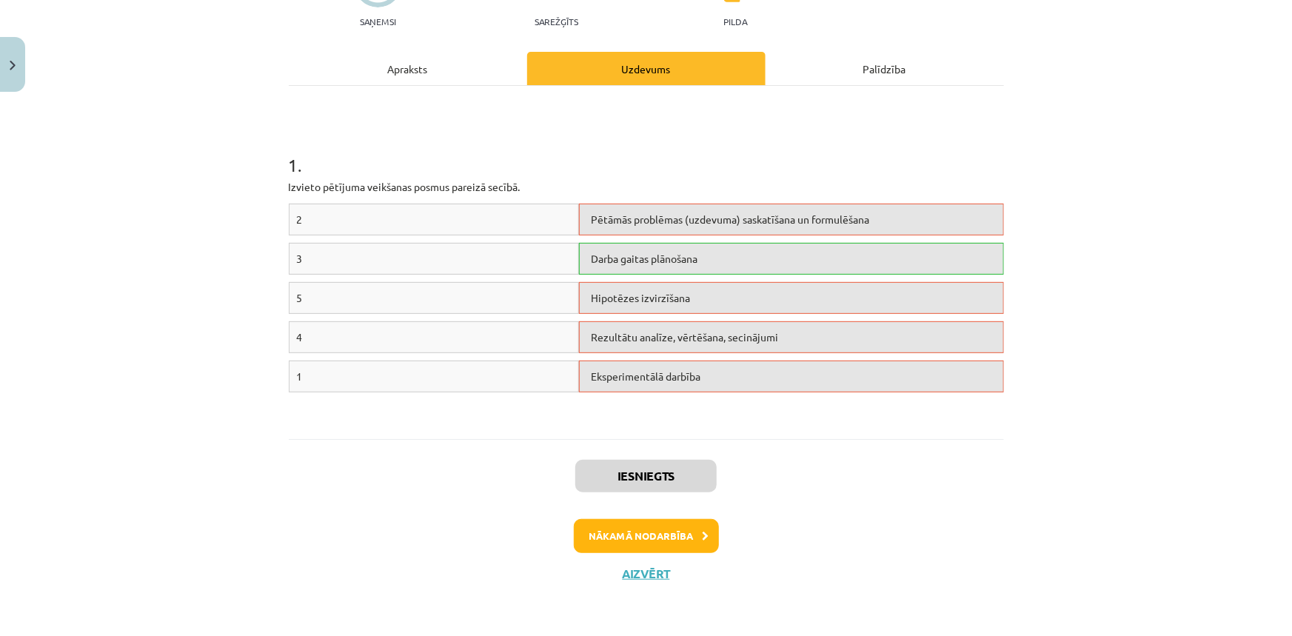
scroll to position [37, 0]
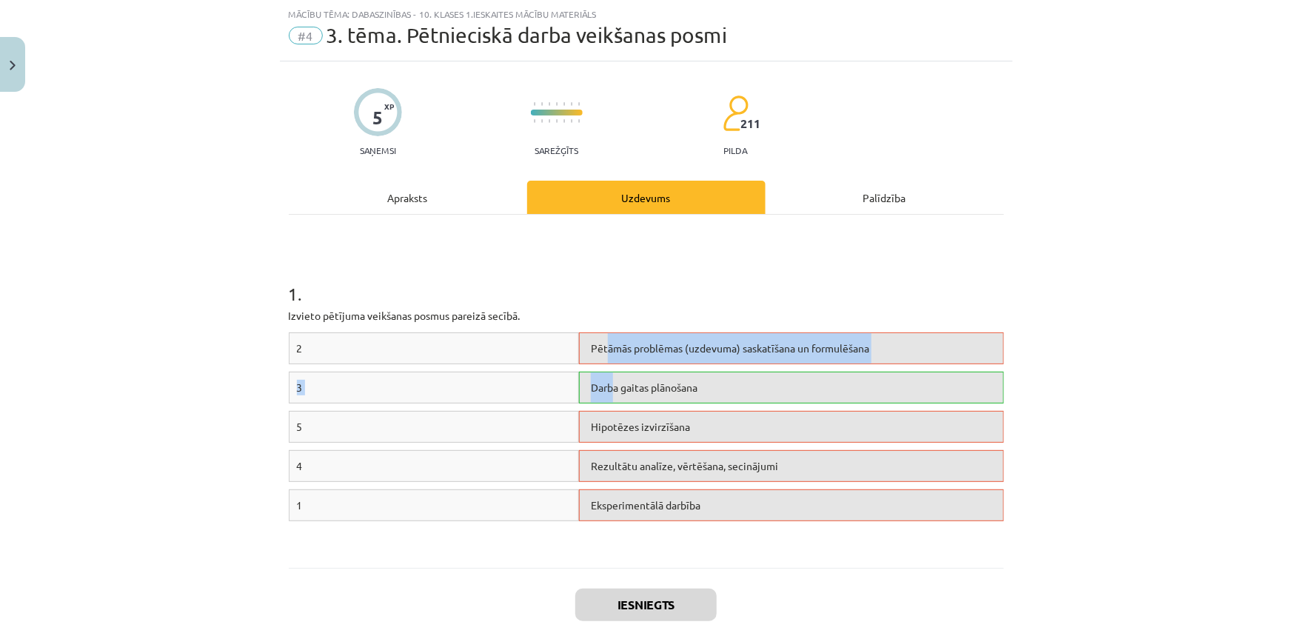
drag, startPoint x: 609, startPoint y: 400, endPoint x: 602, endPoint y: 342, distance: 58.1
click at [602, 342] on div "2 Pētāmās problēmas (uzdevuma) saskatīšana un formulēšana 3 Darba gaitas plānoš…" at bounding box center [646, 444] width 715 height 222
drag, startPoint x: 337, startPoint y: 354, endPoint x: 321, endPoint y: 367, distance: 21.1
click at [335, 353] on div "2" at bounding box center [434, 349] width 291 height 32
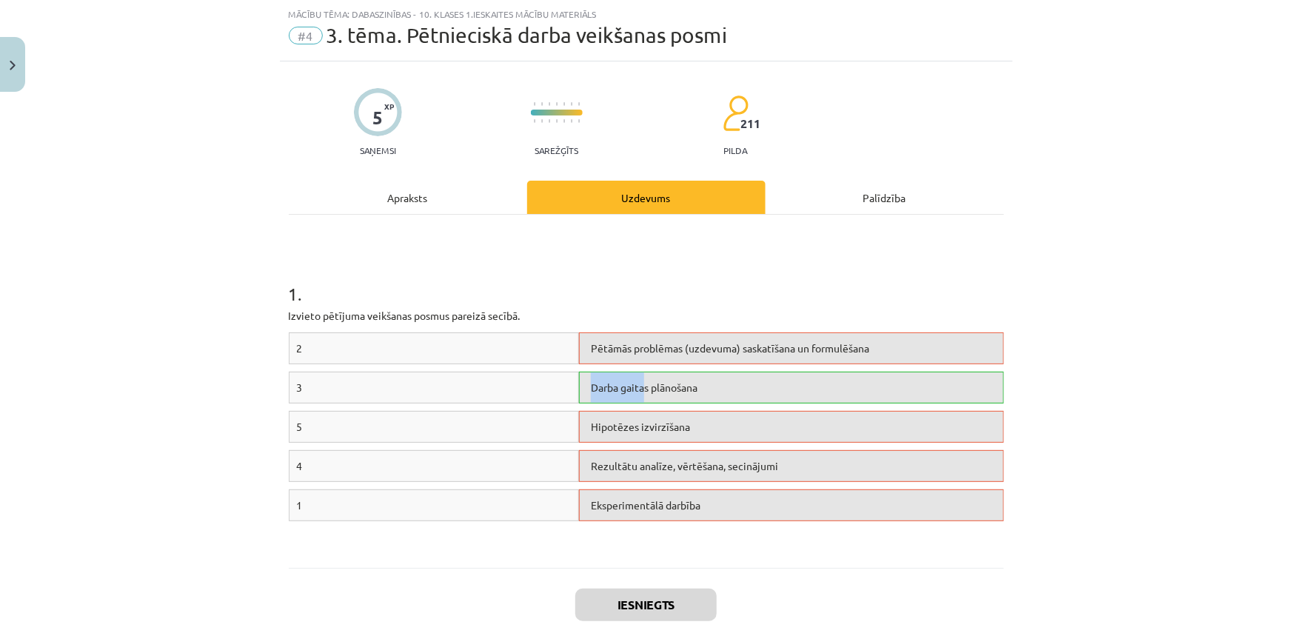
drag, startPoint x: 640, startPoint y: 396, endPoint x: 540, endPoint y: 394, distance: 100.0
click at [540, 394] on div "3 Darba gaitas plānošana" at bounding box center [646, 391] width 715 height 39
click at [587, 394] on div "Darba gaitas plānošana" at bounding box center [791, 388] width 424 height 32
click at [13, 50] on button "Close" at bounding box center [12, 64] width 25 height 55
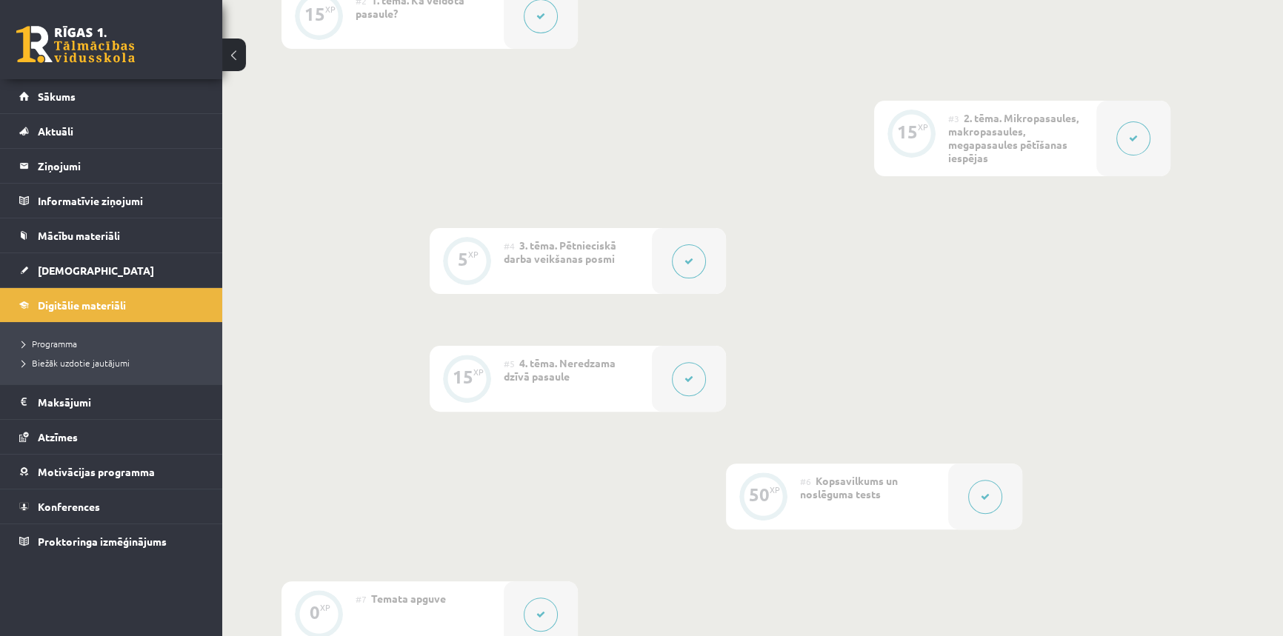
click at [692, 254] on button at bounding box center [689, 261] width 34 height 34
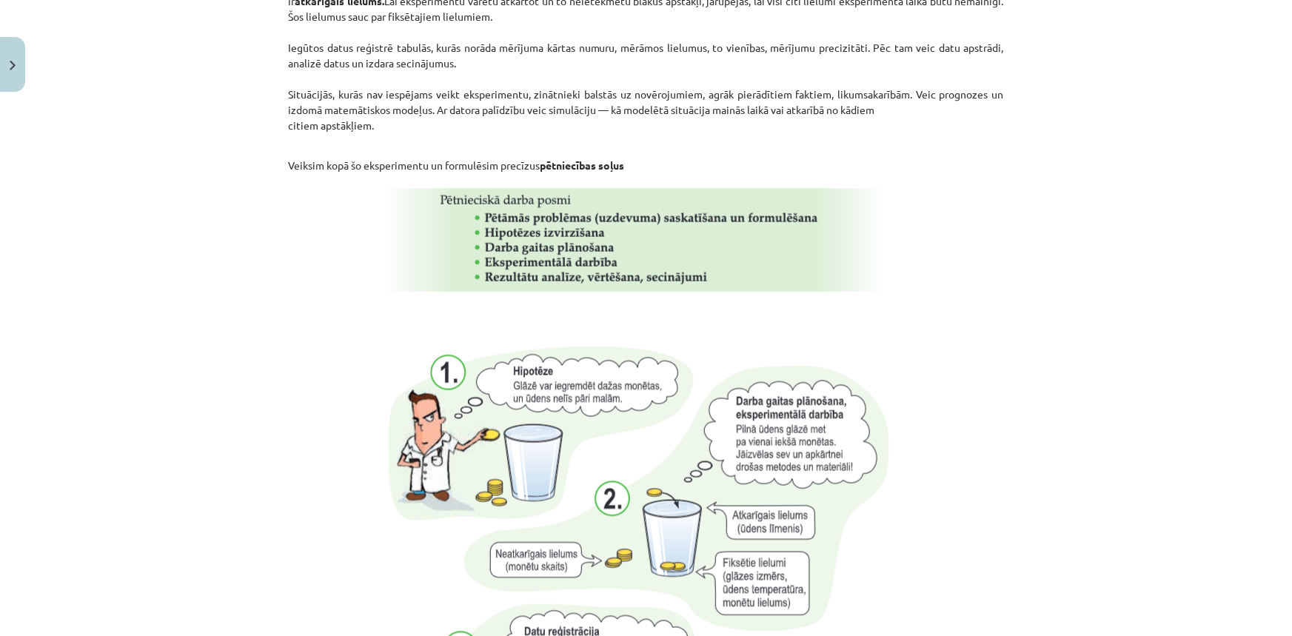
scroll to position [931, 0]
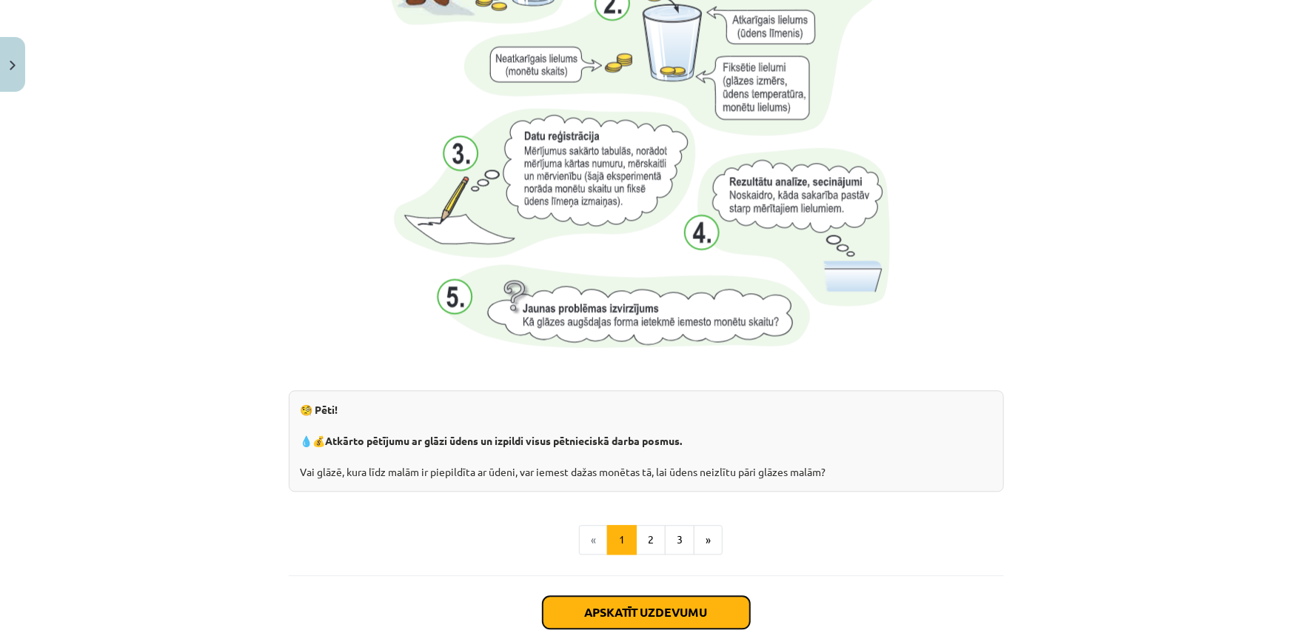
click at [624, 610] on button "Apskatīt uzdevumu" at bounding box center [646, 613] width 207 height 33
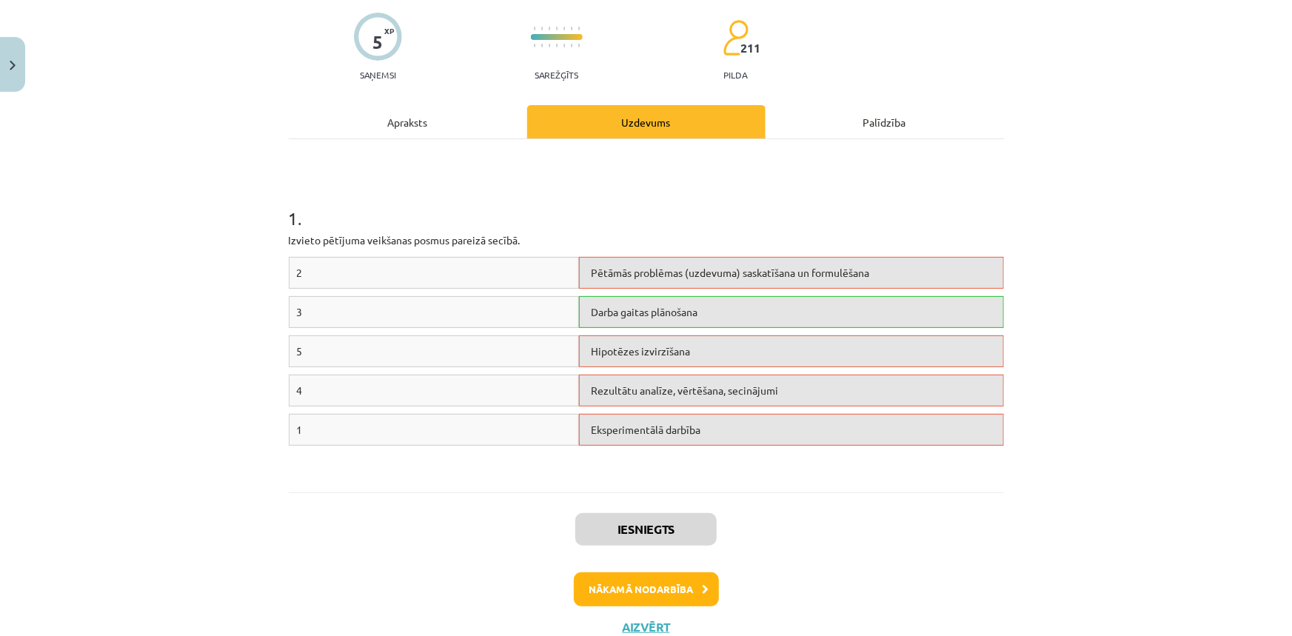
scroll to position [164, 0]
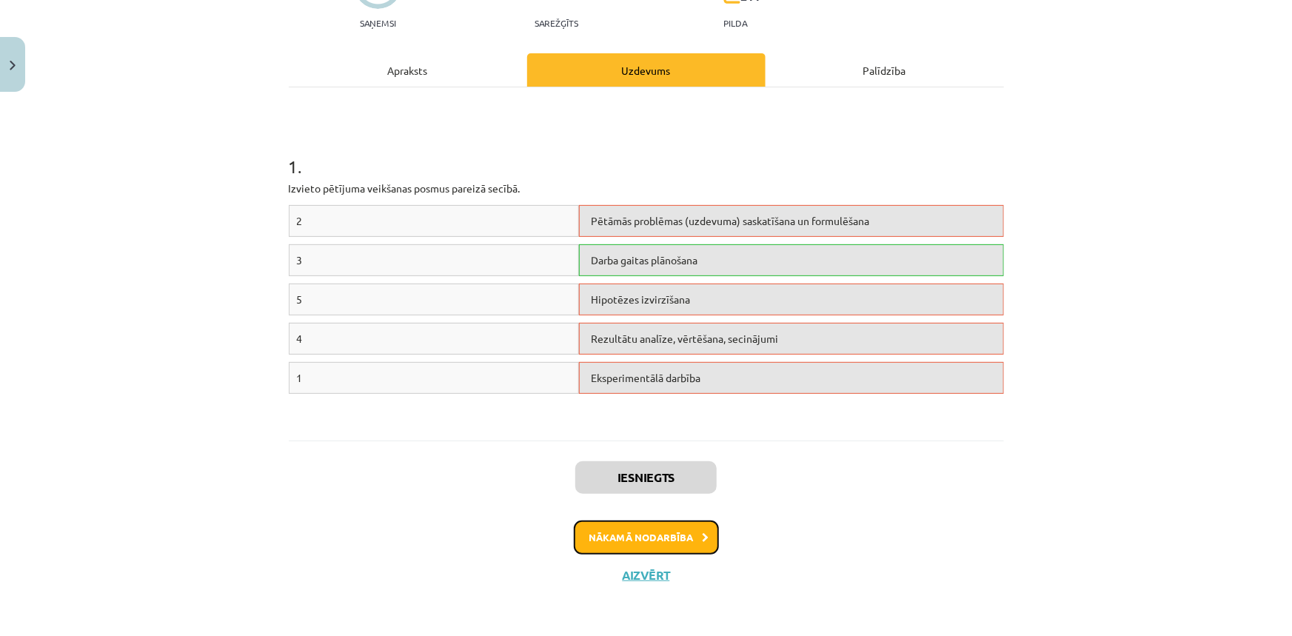
click at [669, 533] on button "Nākamā nodarbība" at bounding box center [646, 538] width 145 height 34
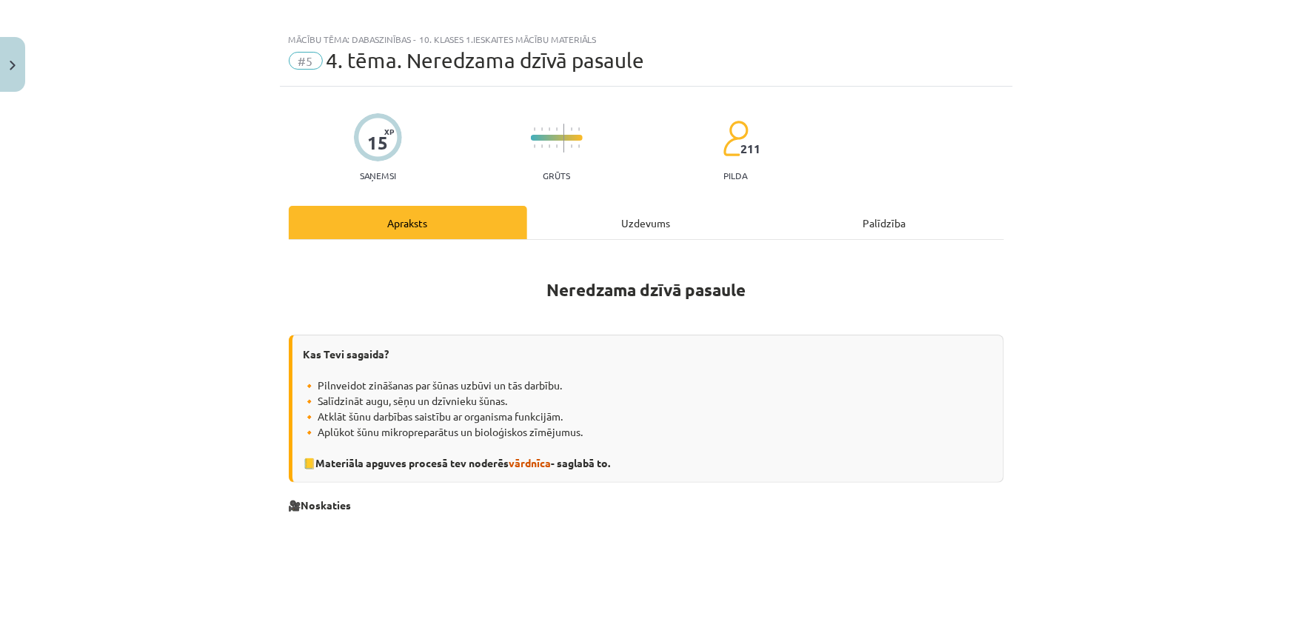
scroll to position [0, 0]
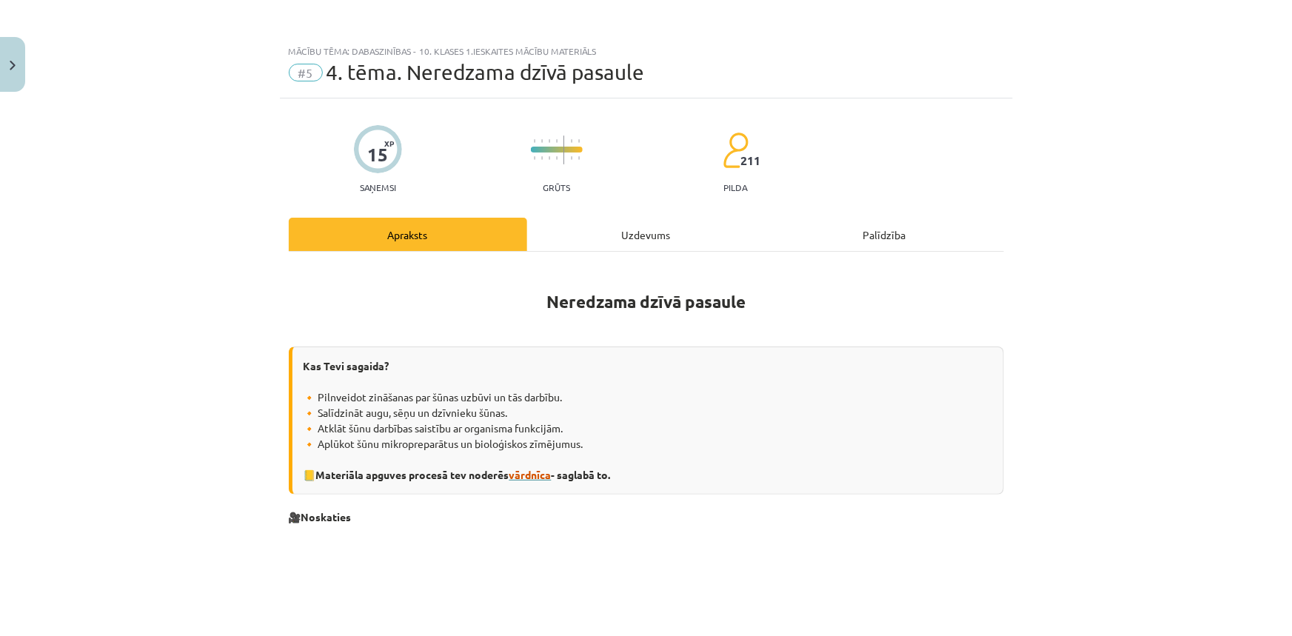
click at [528, 478] on span "vārdnīca" at bounding box center [531, 474] width 42 height 13
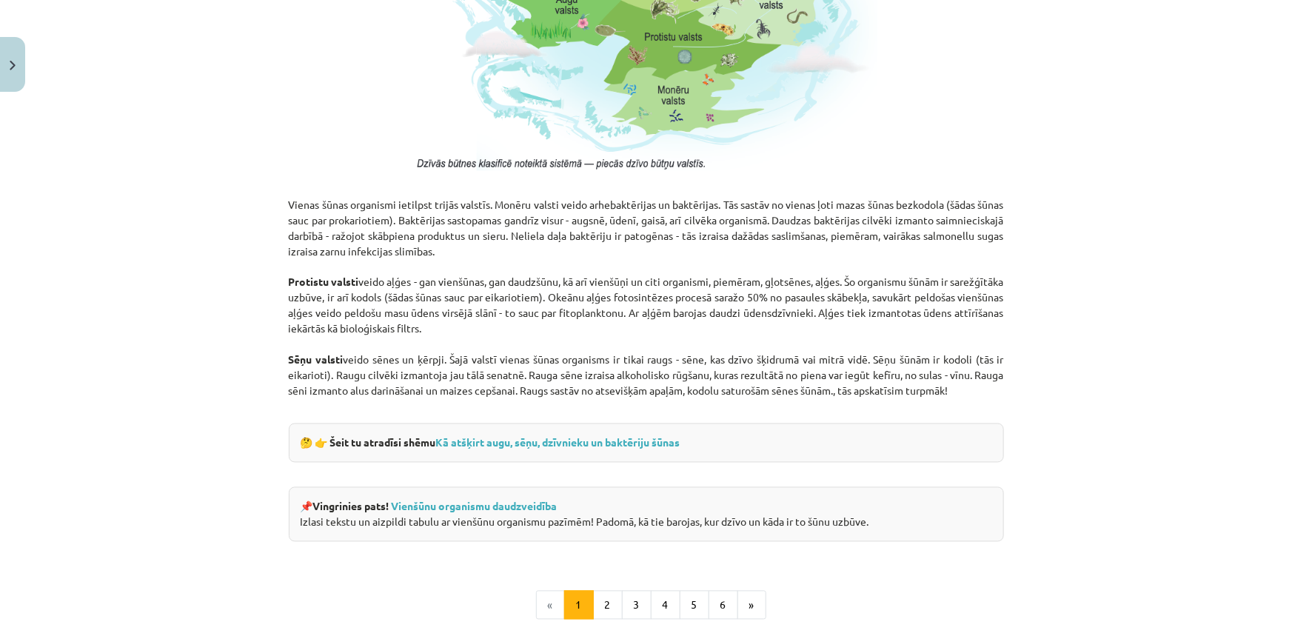
scroll to position [1343, 0]
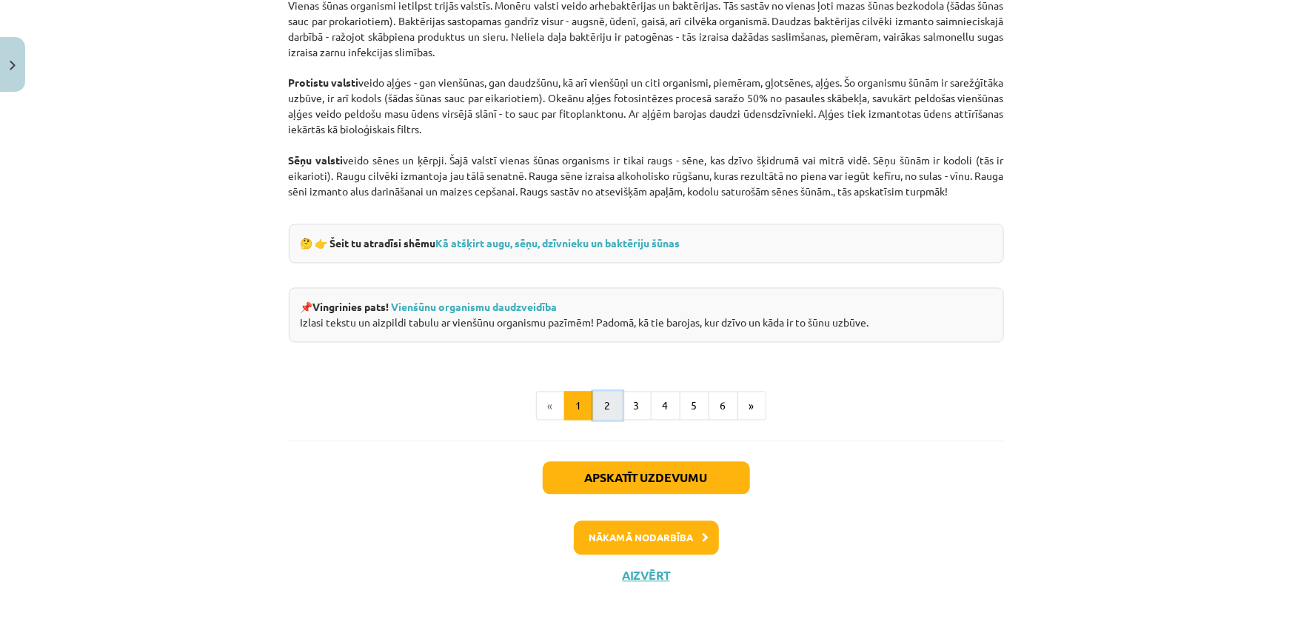
click at [601, 407] on button "2" at bounding box center [608, 407] width 30 height 30
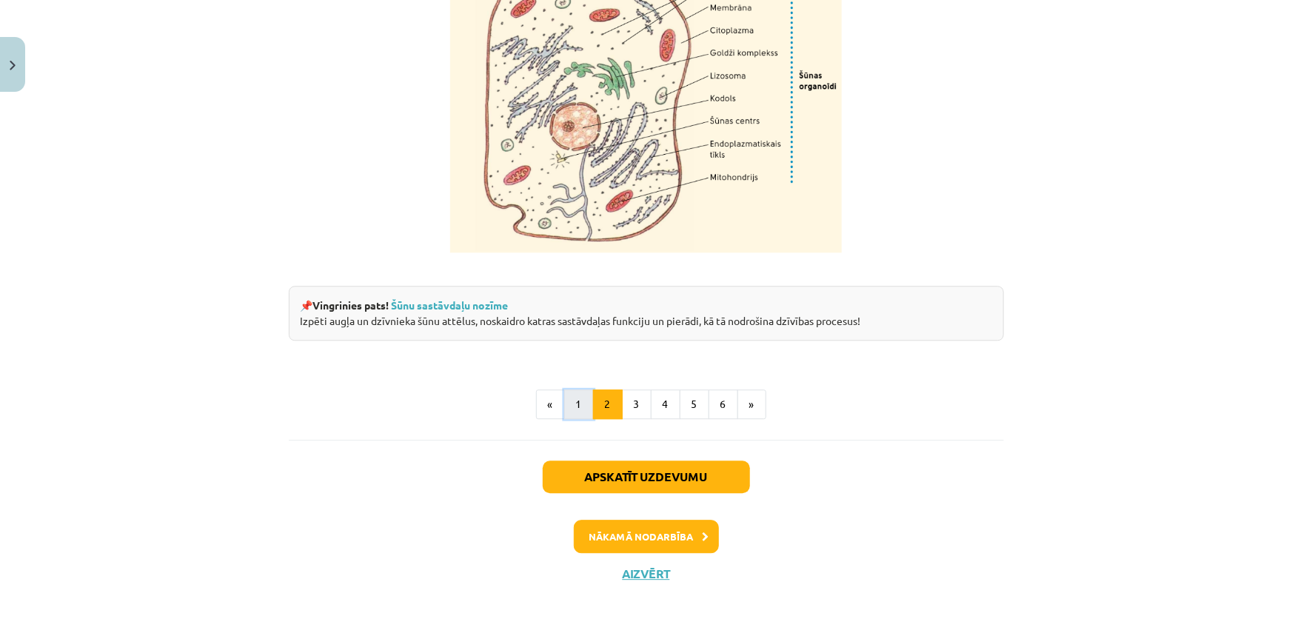
click at [570, 415] on button "1" at bounding box center [579, 405] width 30 height 30
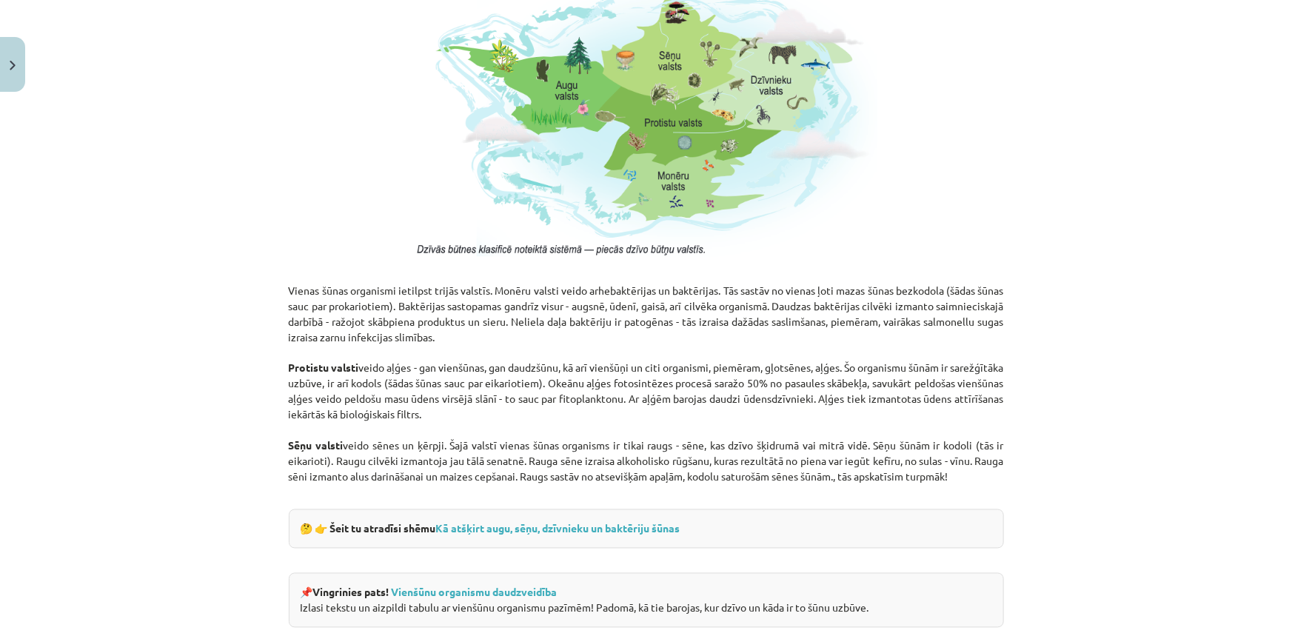
scroll to position [1217, 0]
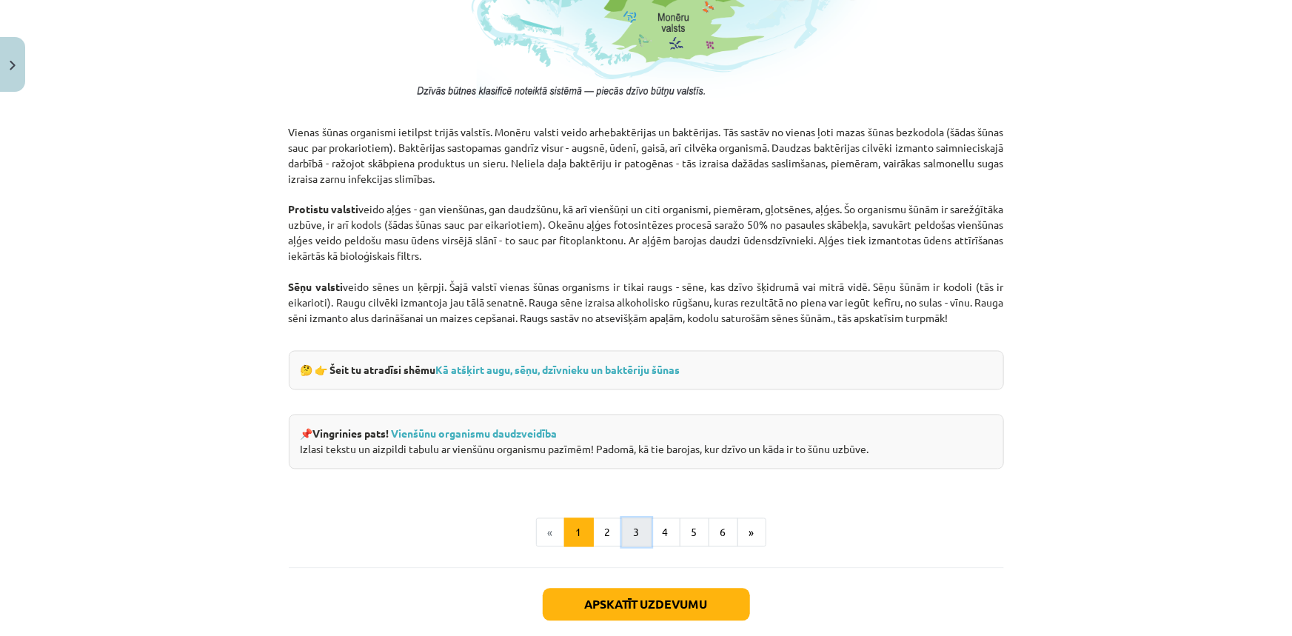
click at [643, 523] on button "3" at bounding box center [637, 533] width 30 height 30
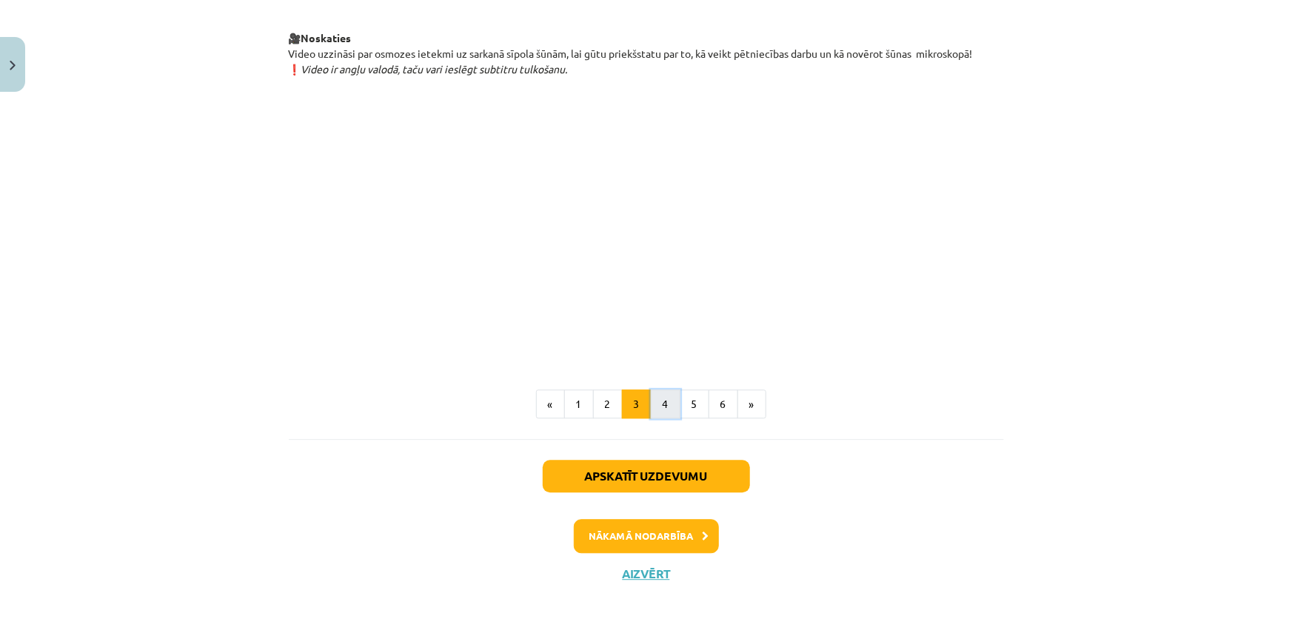
click at [664, 401] on button "4" at bounding box center [666, 405] width 30 height 30
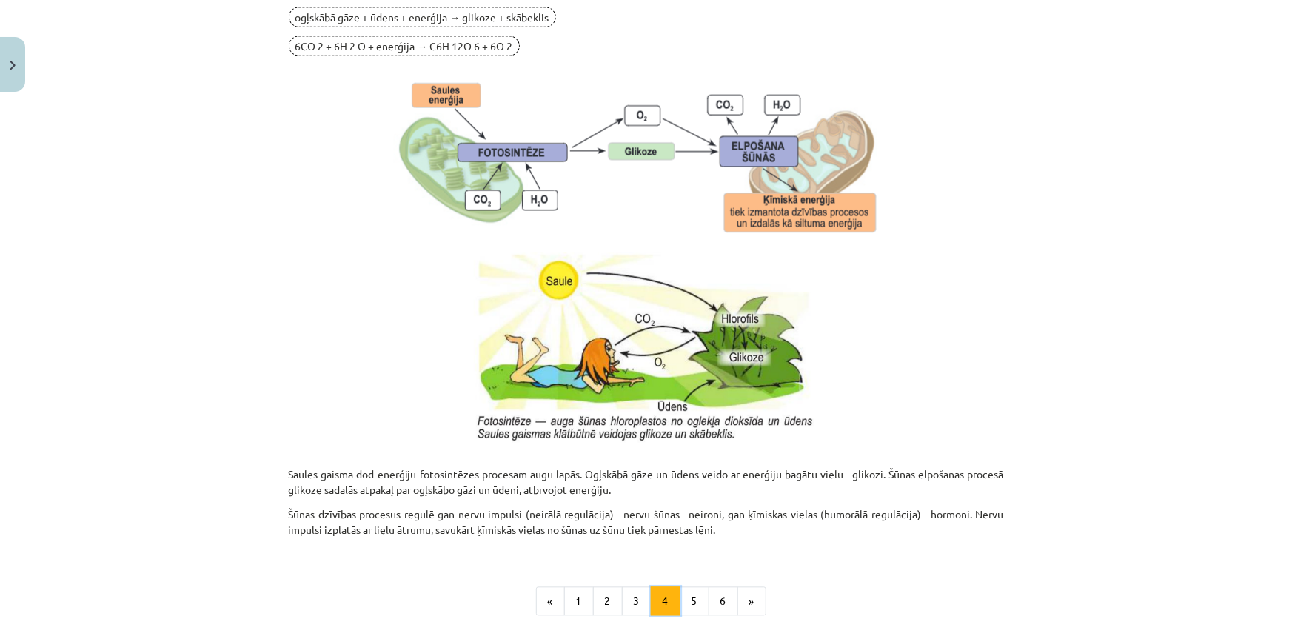
scroll to position [1491, 0]
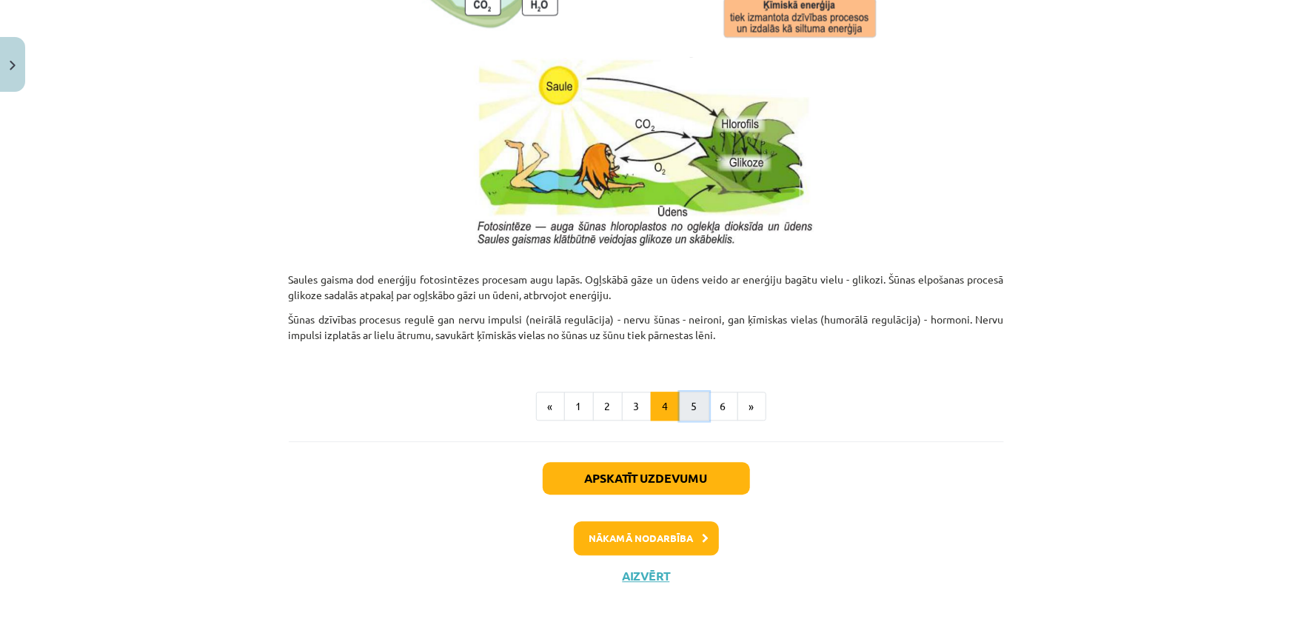
click at [687, 402] on button "5" at bounding box center [695, 407] width 30 height 30
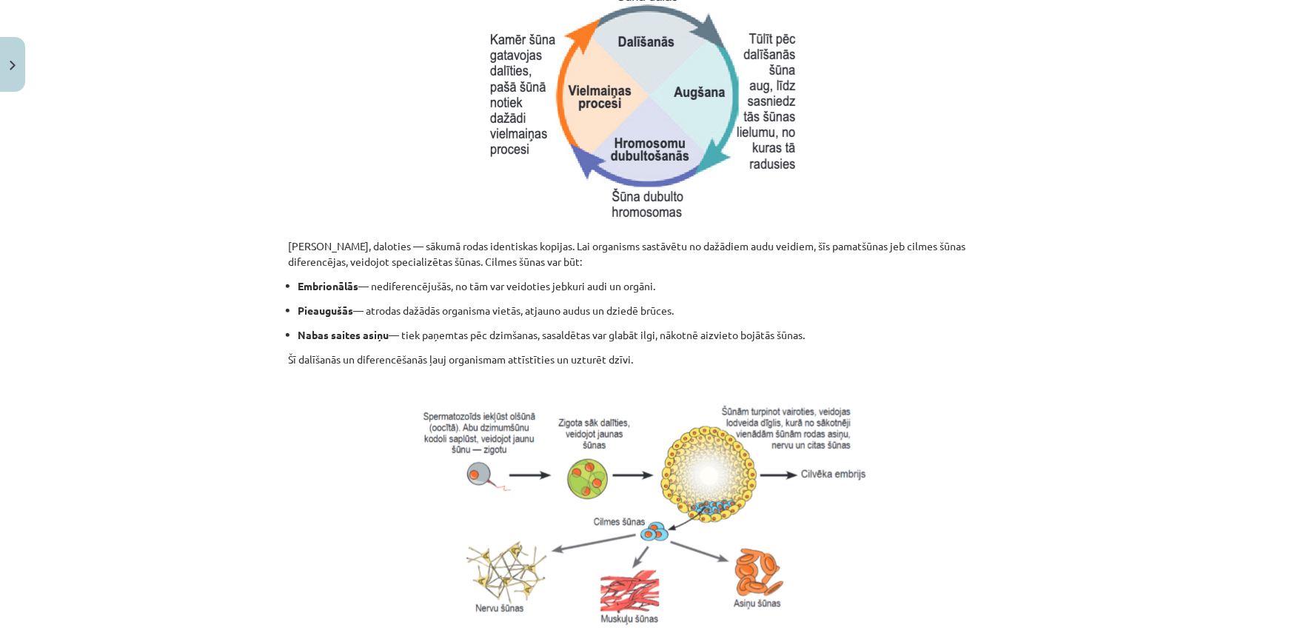
scroll to position [637, 0]
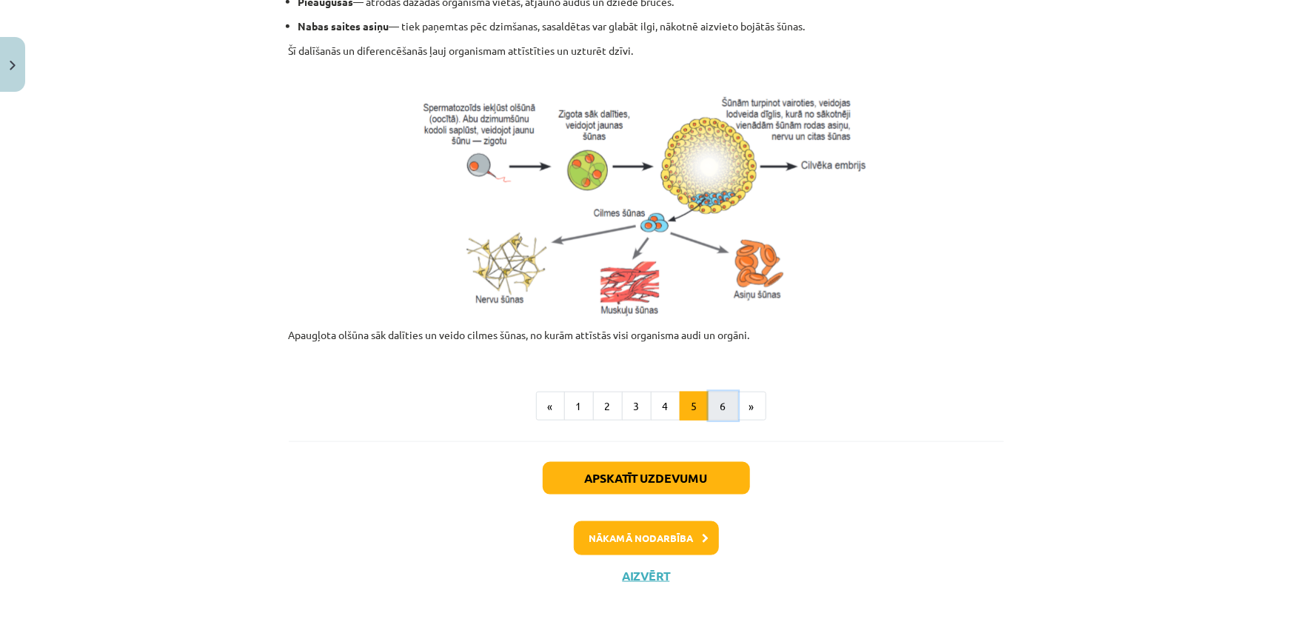
click at [714, 401] on button "6" at bounding box center [724, 407] width 30 height 30
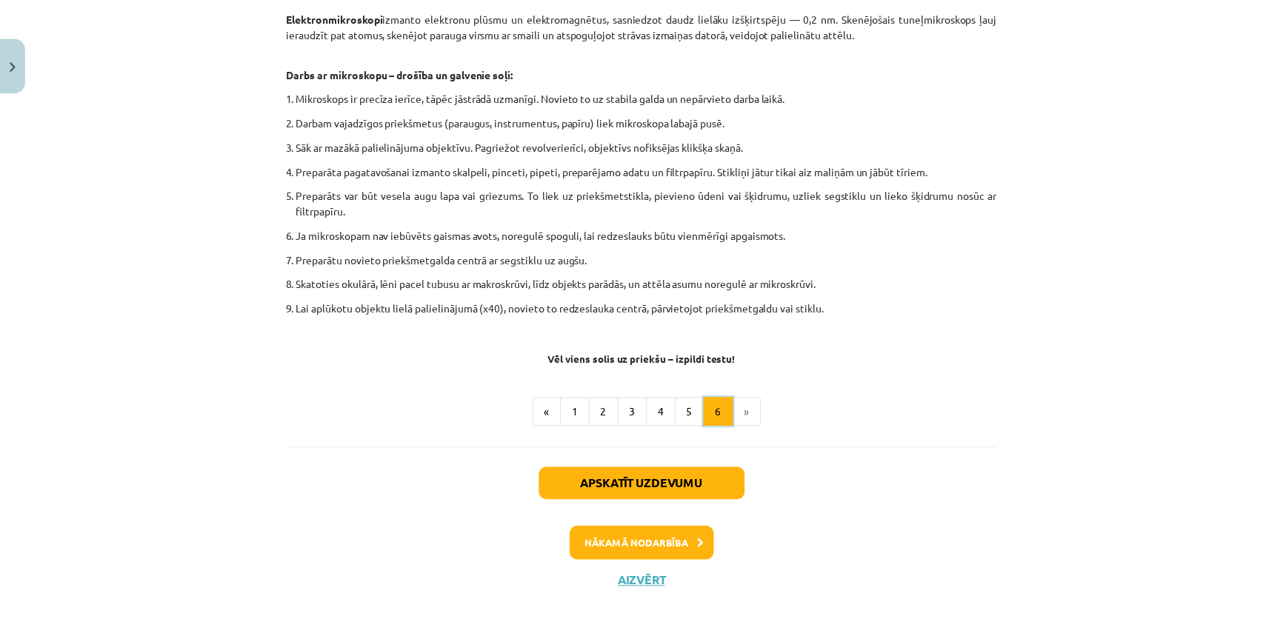
scroll to position [829, 0]
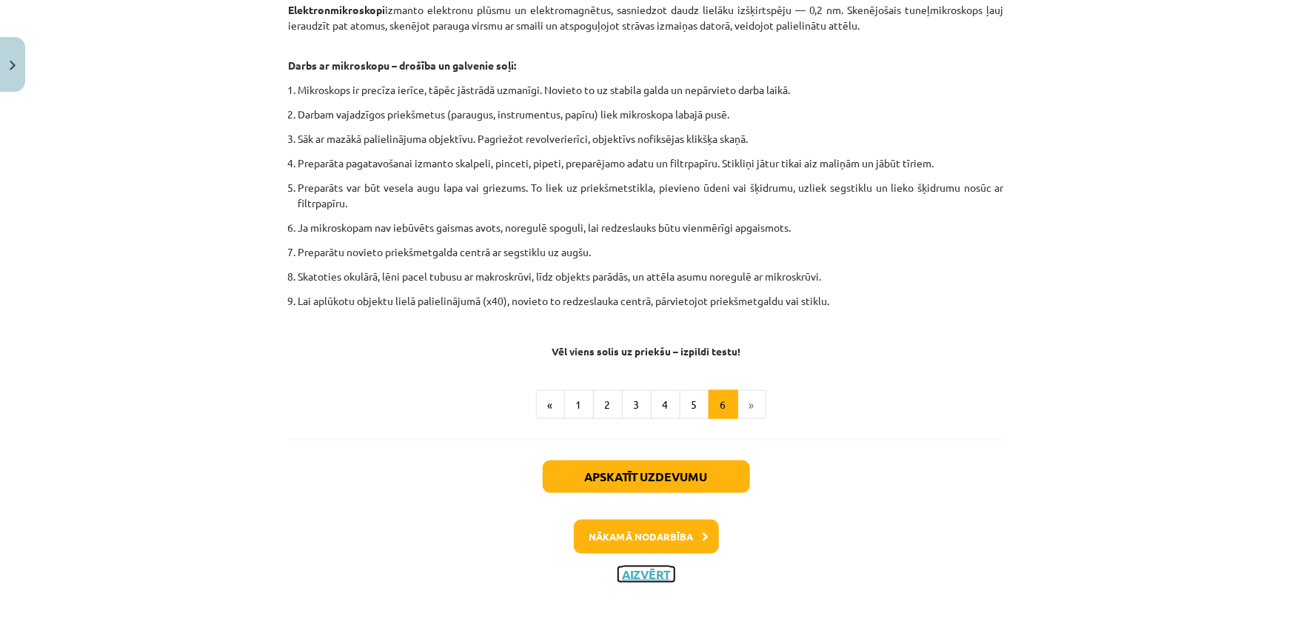
click at [638, 572] on button "Aizvērt" at bounding box center [646, 574] width 56 height 15
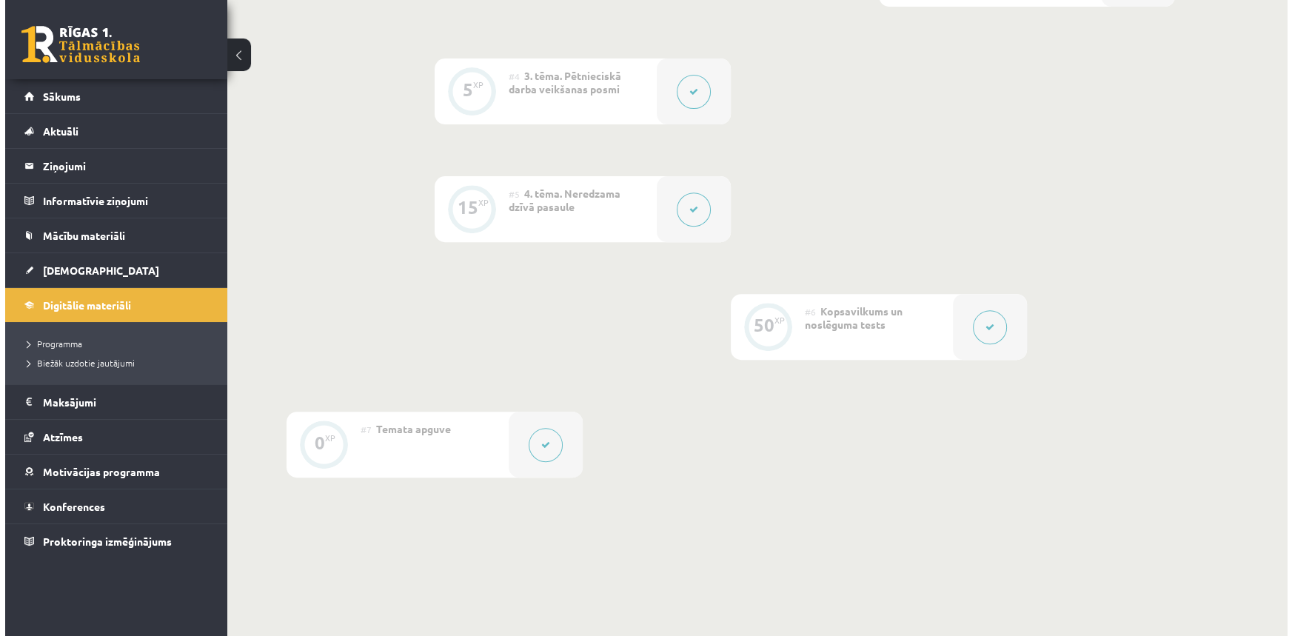
scroll to position [804, 0]
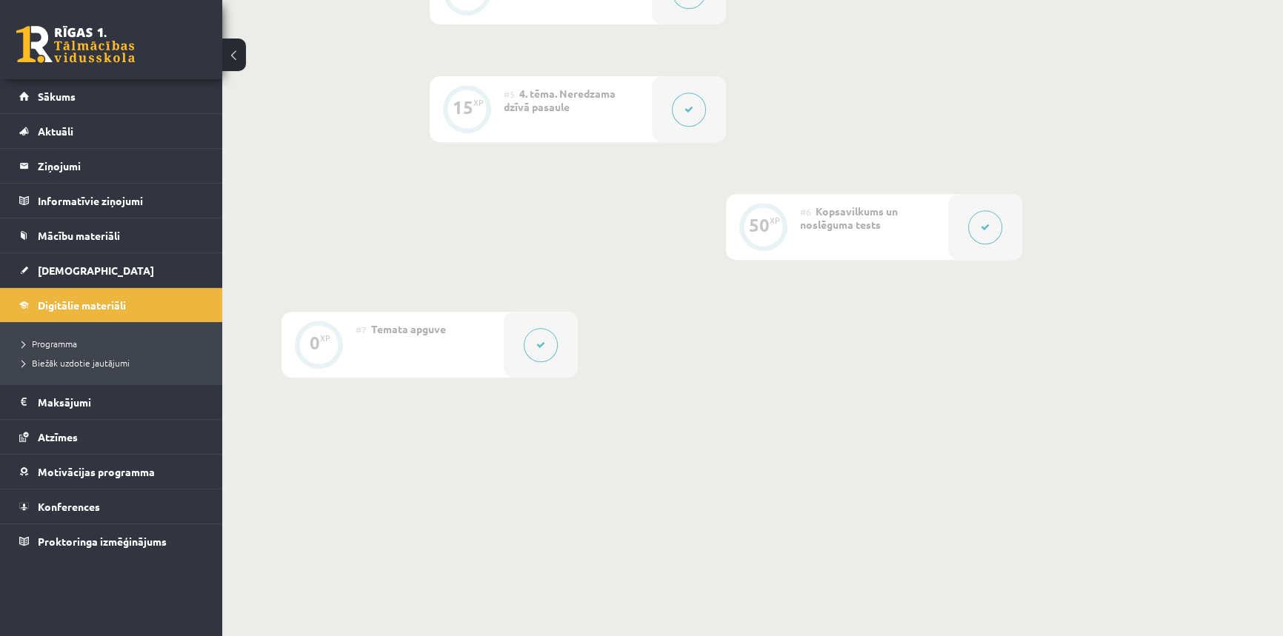
click at [986, 223] on icon at bounding box center [985, 227] width 9 height 9
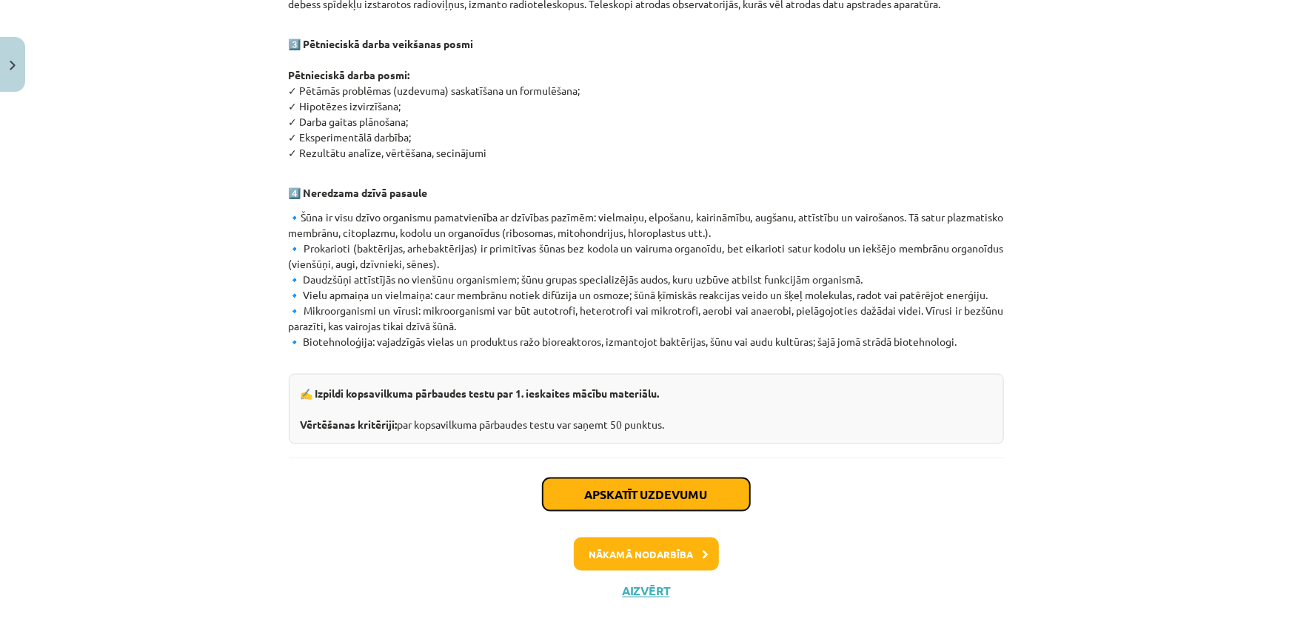
click at [635, 478] on button "Apskatīt uzdevumu" at bounding box center [646, 494] width 207 height 33
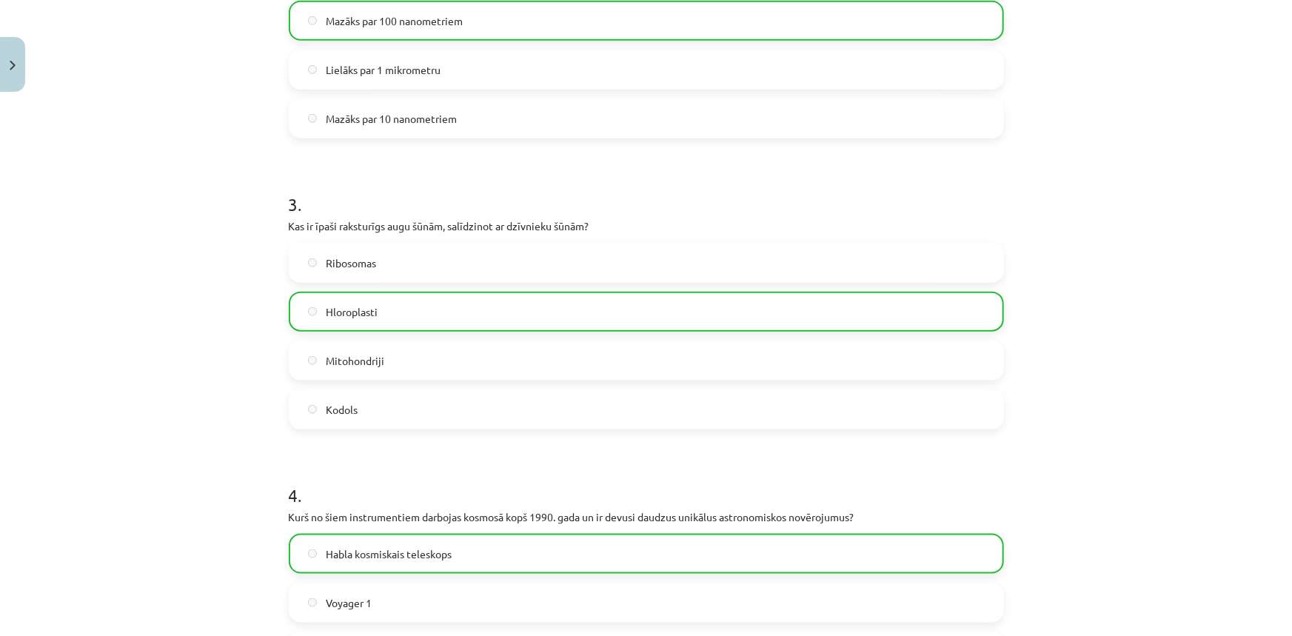
scroll to position [710, 0]
drag, startPoint x: 333, startPoint y: 302, endPoint x: 518, endPoint y: 314, distance: 185.5
click at [505, 311] on label "Hloroplasti" at bounding box center [646, 310] width 712 height 37
click at [531, 336] on div "Ribosomas Hloroplasti Mitohondriji Kodols" at bounding box center [646, 334] width 715 height 187
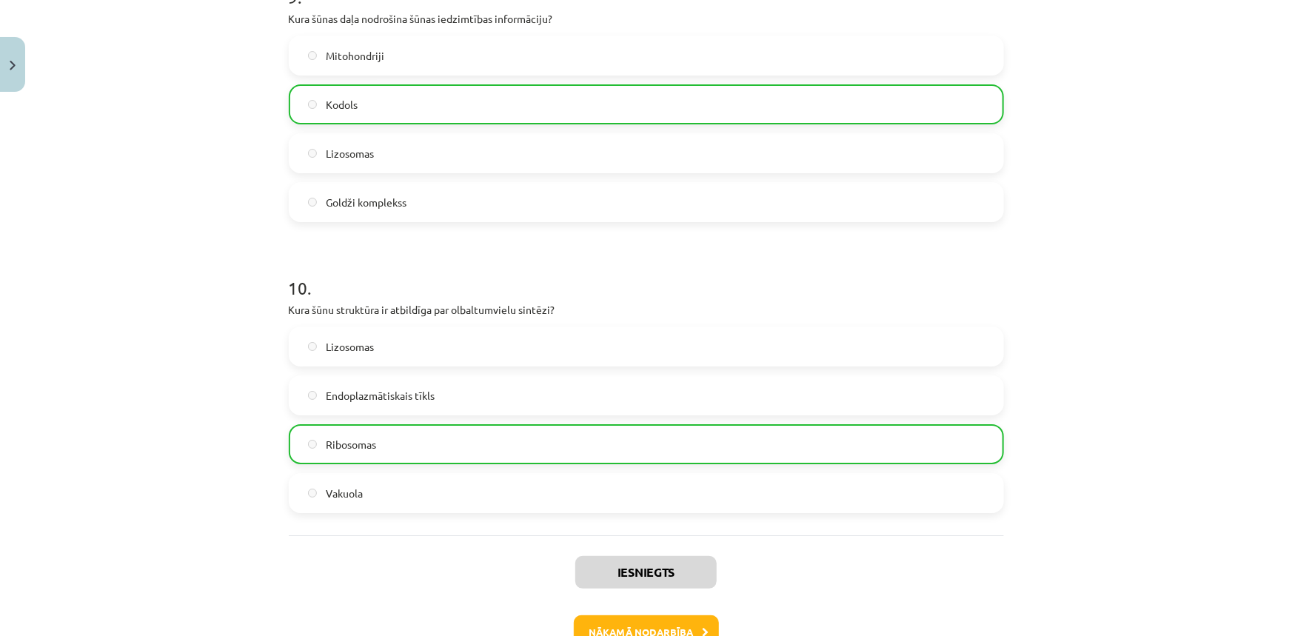
scroll to position [2757, 0]
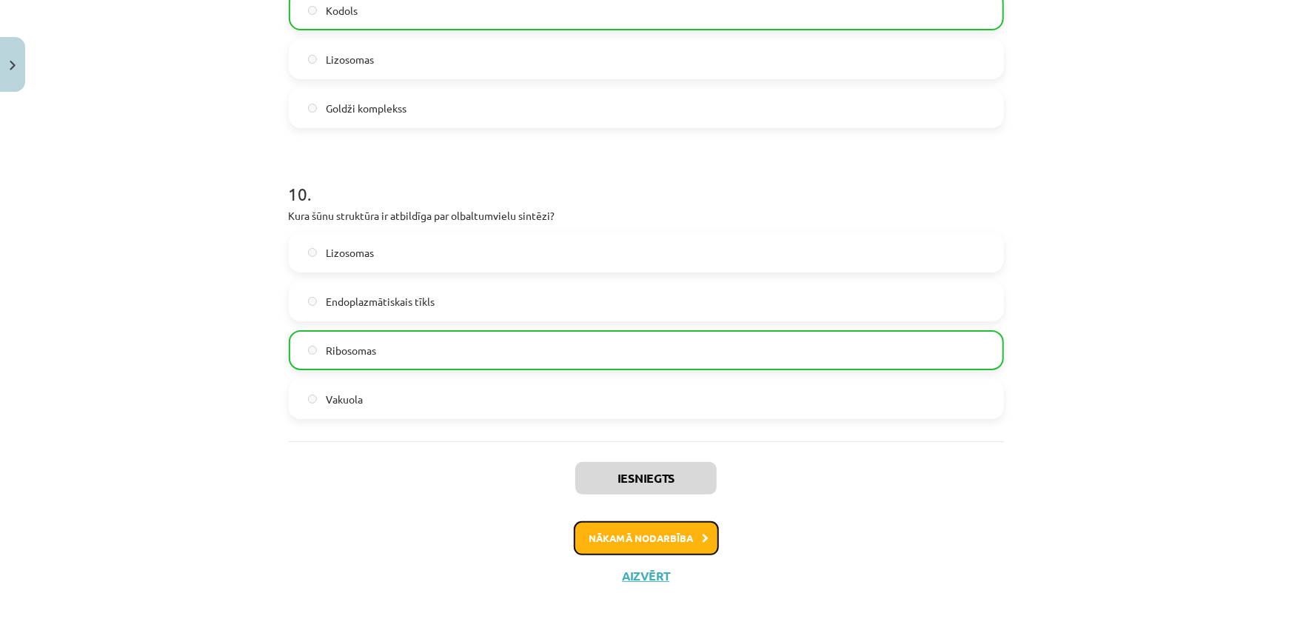
click at [686, 535] on button "Nākamā nodarbība" at bounding box center [646, 538] width 145 height 34
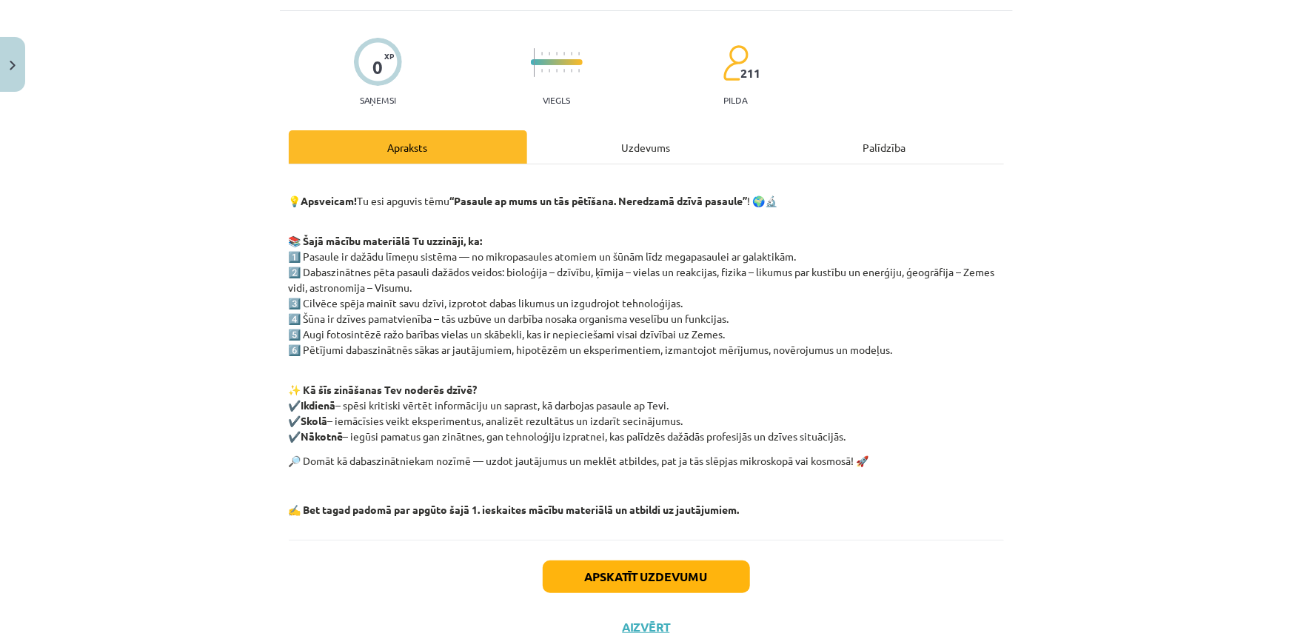
scroll to position [141, 0]
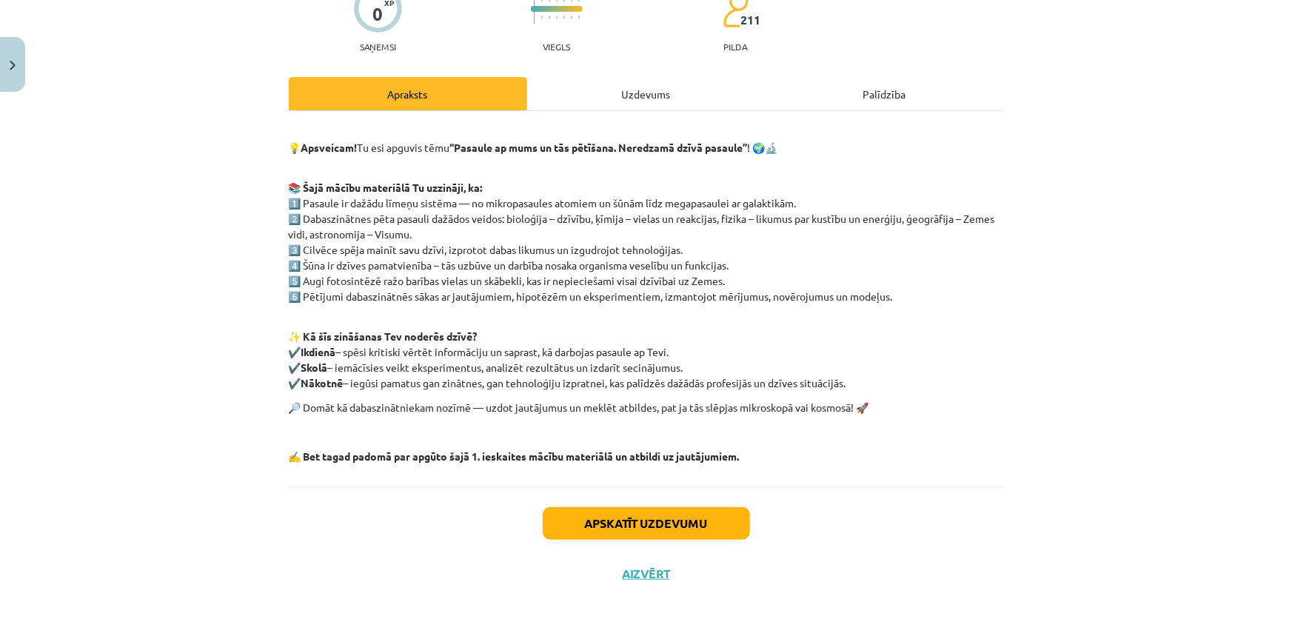
click at [344, 304] on div "💡 Apsveicam! Tu esi apguvis tēmu “Pasaule ap mums un tās pētīšana. Neredzamā dz…" at bounding box center [646, 294] width 715 height 340
click at [606, 519] on button "Apskatīt uzdevumu" at bounding box center [646, 523] width 207 height 33
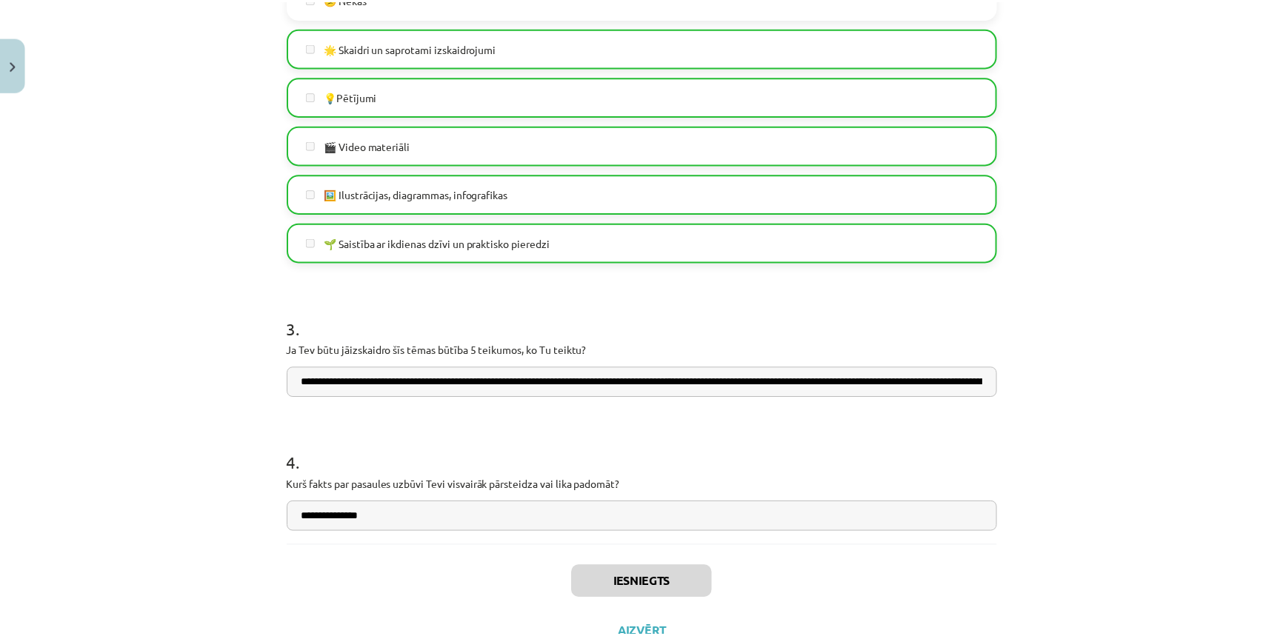
scroll to position [911, 0]
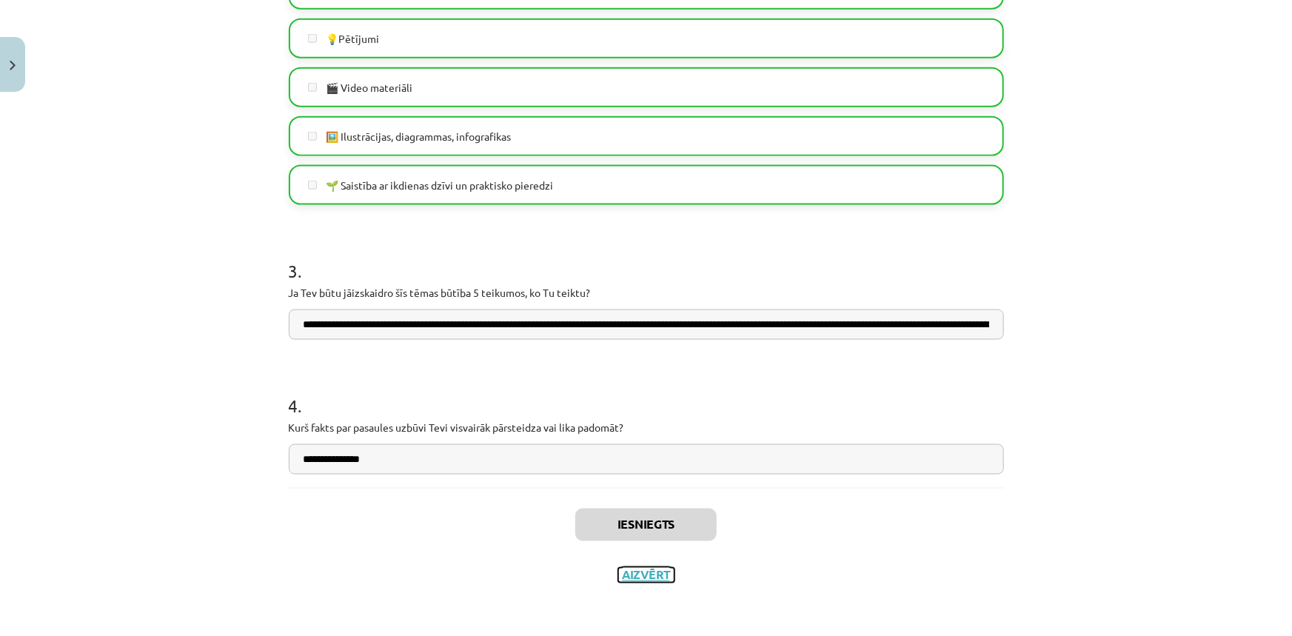
click at [650, 568] on button "Aizvērt" at bounding box center [646, 575] width 56 height 15
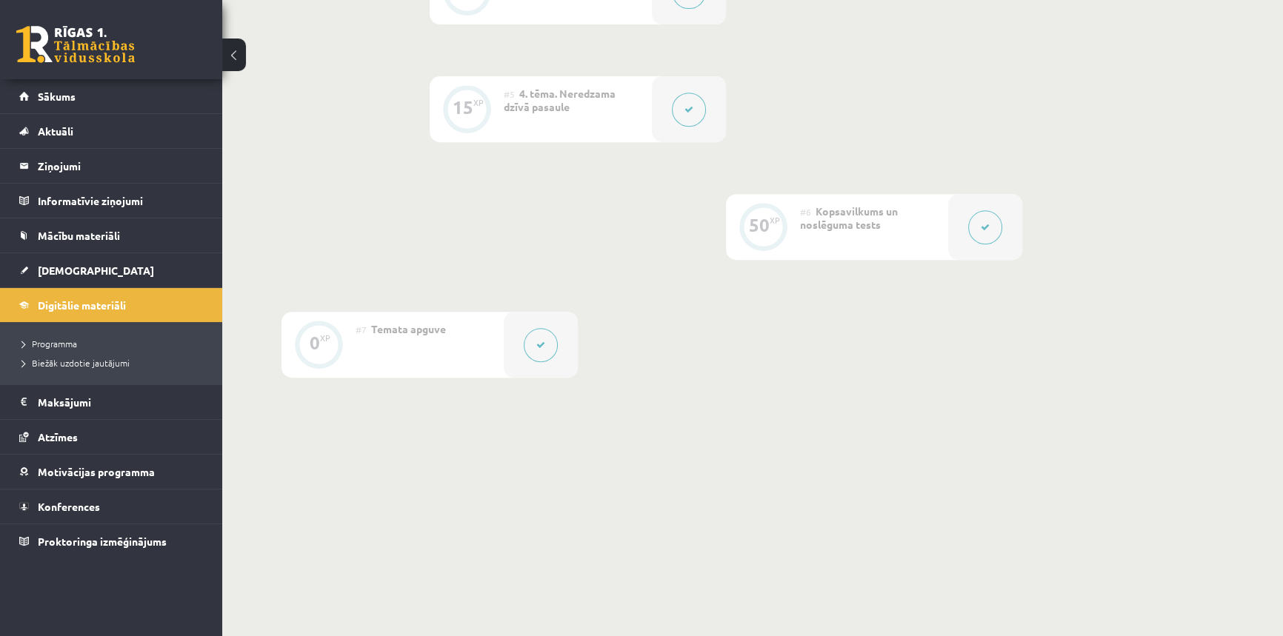
click at [55, 48] on link at bounding box center [75, 44] width 118 height 37
